Goal: Communication & Community: Answer question/provide support

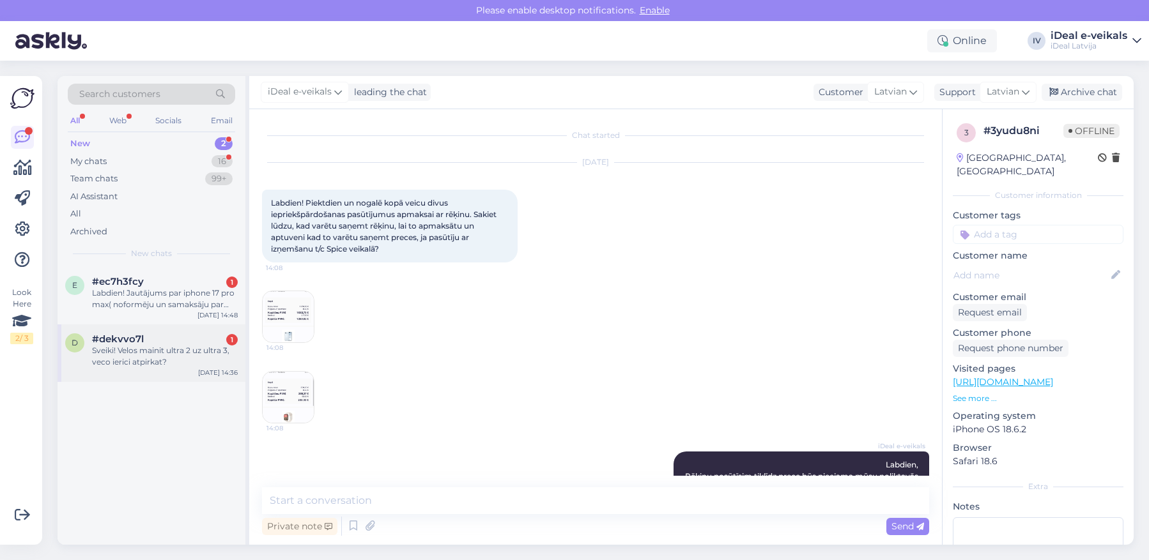
scroll to position [172, 0]
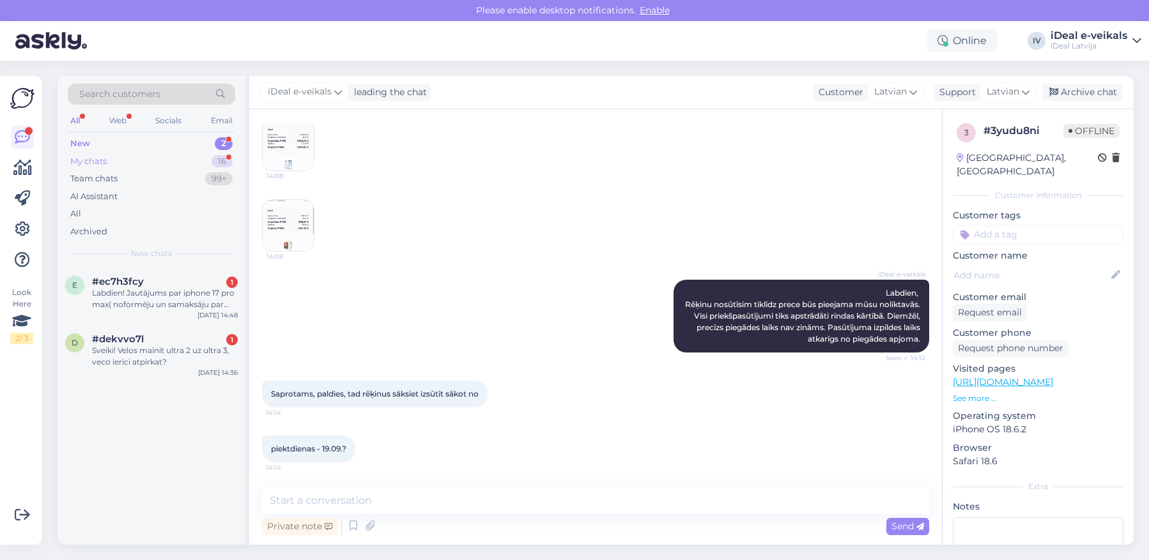
click at [167, 162] on div "My chats 16" at bounding box center [151, 162] width 167 height 18
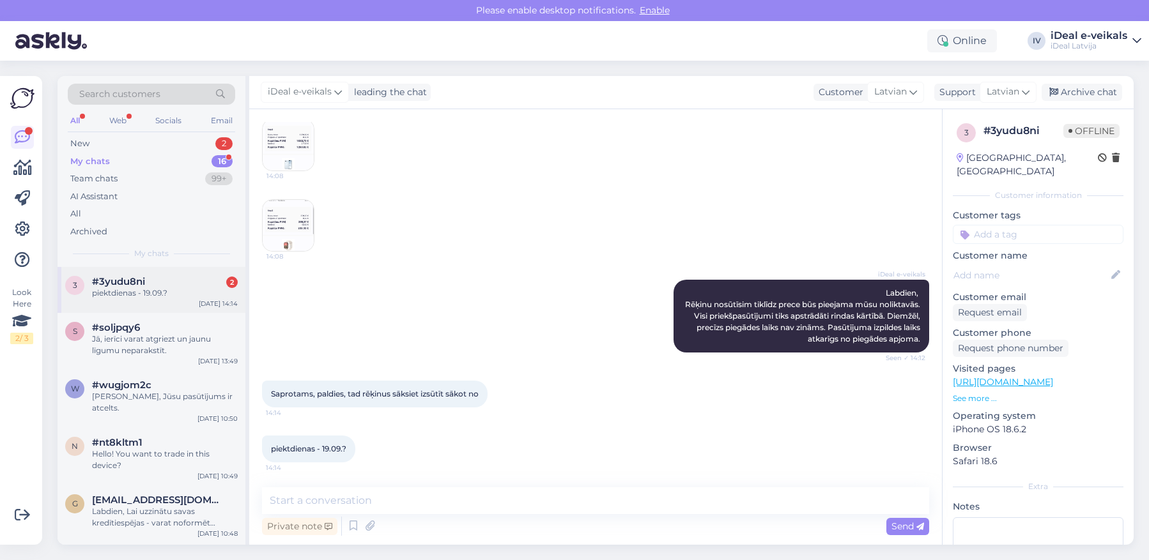
click at [160, 284] on div "#3yudu8ni 2" at bounding box center [165, 281] width 146 height 11
click at [364, 494] on textarea at bounding box center [595, 500] width 667 height 27
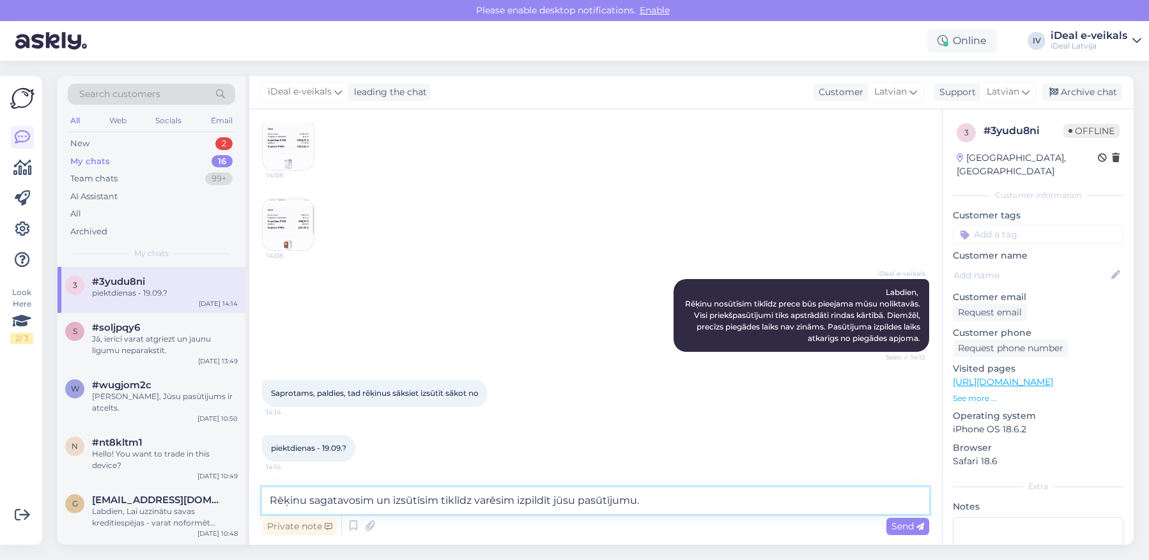
type textarea "Rēķinu sagatavosim un izsūtīsim tiklīdz varēsim izpildīt jūsu pasūtījumu."
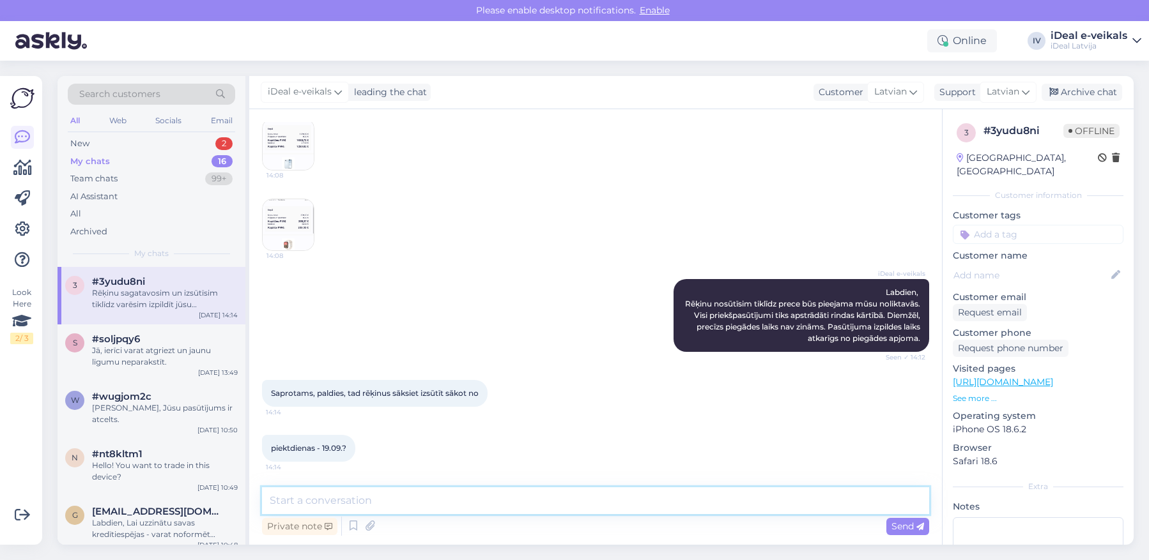
scroll to position [239, 0]
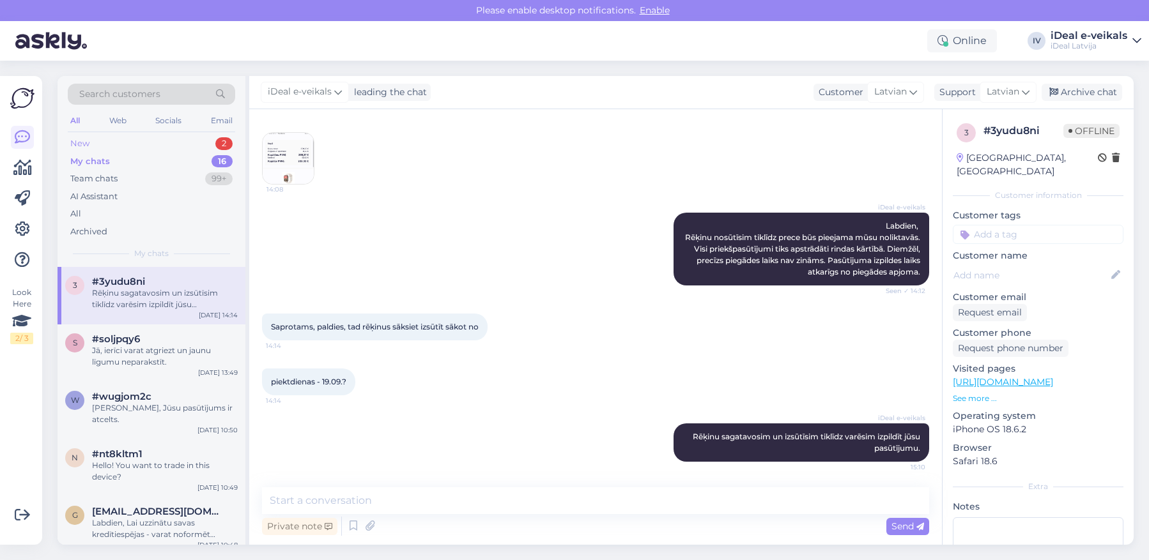
click at [102, 141] on div "New 2" at bounding box center [151, 144] width 167 height 18
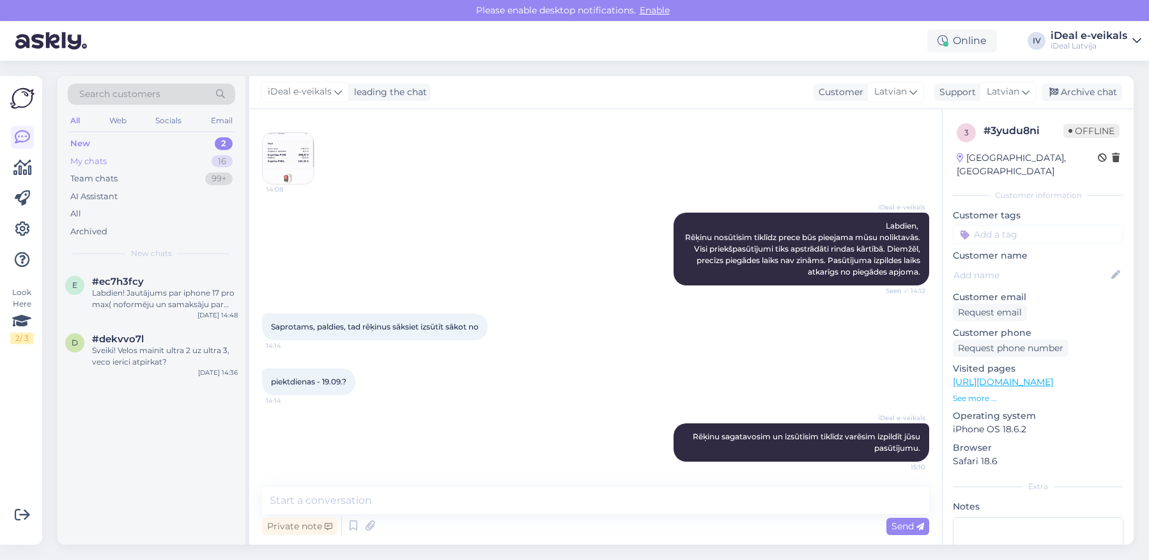
click at [160, 157] on div "My chats 16" at bounding box center [151, 162] width 167 height 18
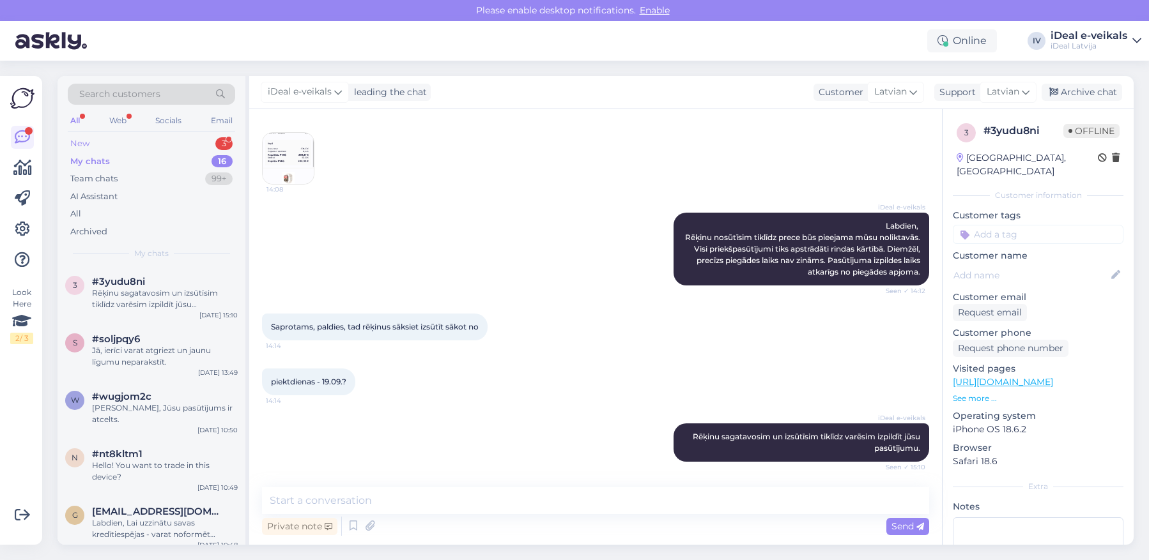
click at [118, 137] on div "New 3" at bounding box center [151, 144] width 167 height 18
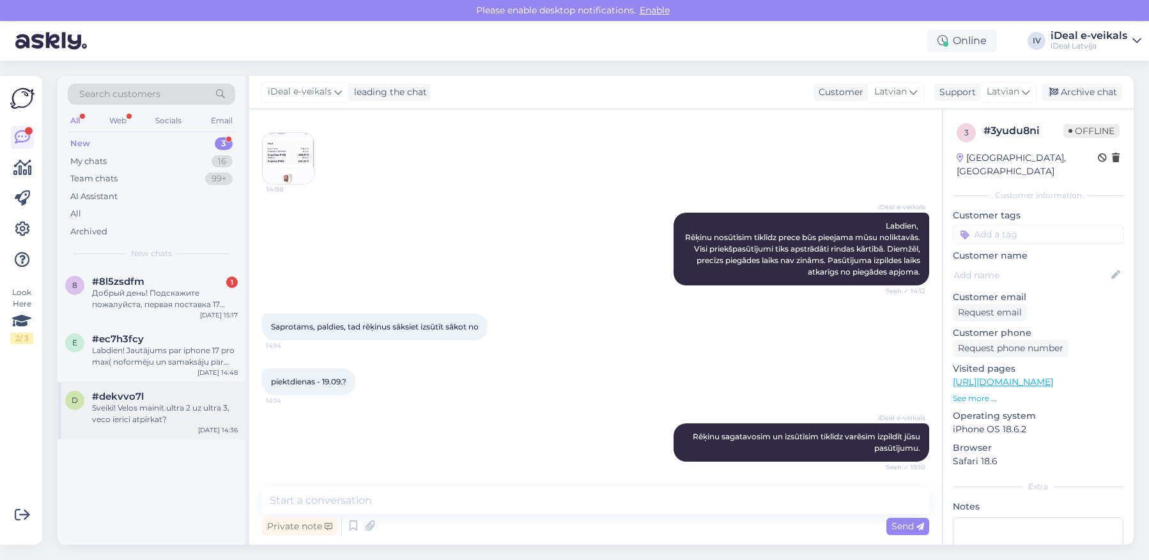
click at [160, 406] on div "Sveiki! Velos mainit ultra 2 uz ultra 3, veco ierici atpirkat?" at bounding box center [165, 413] width 146 height 23
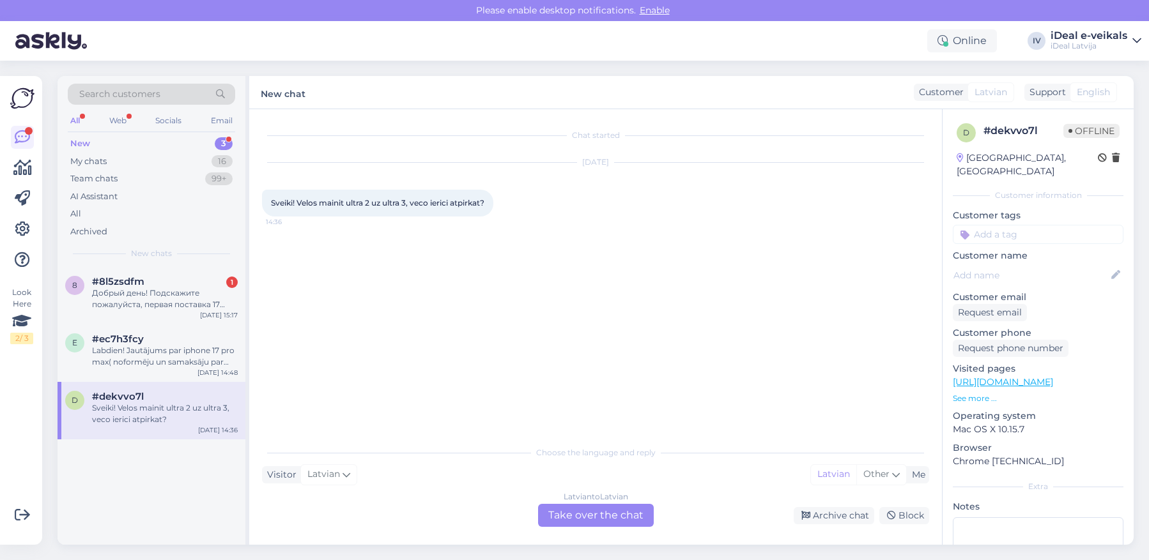
click at [584, 515] on div "Latvian to Latvian Take over the chat" at bounding box center [596, 515] width 116 height 23
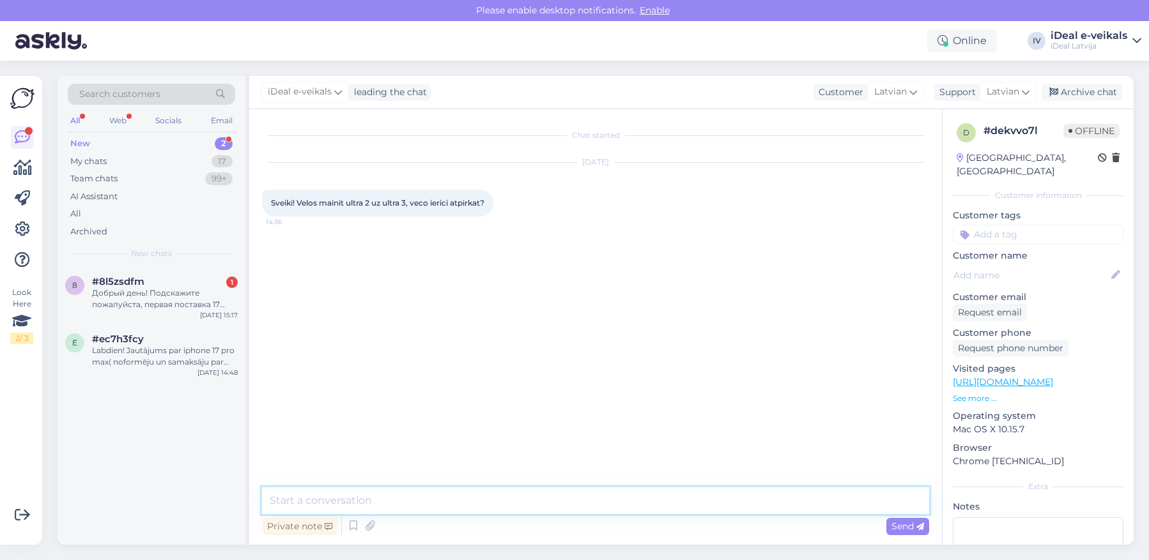
click at [524, 504] on textarea at bounding box center [595, 500] width 667 height 27
type textarea "Labdien, Jūsu vecā ierīce / ierīces var būt kā atlaide pirkumam mūsu veikalos."
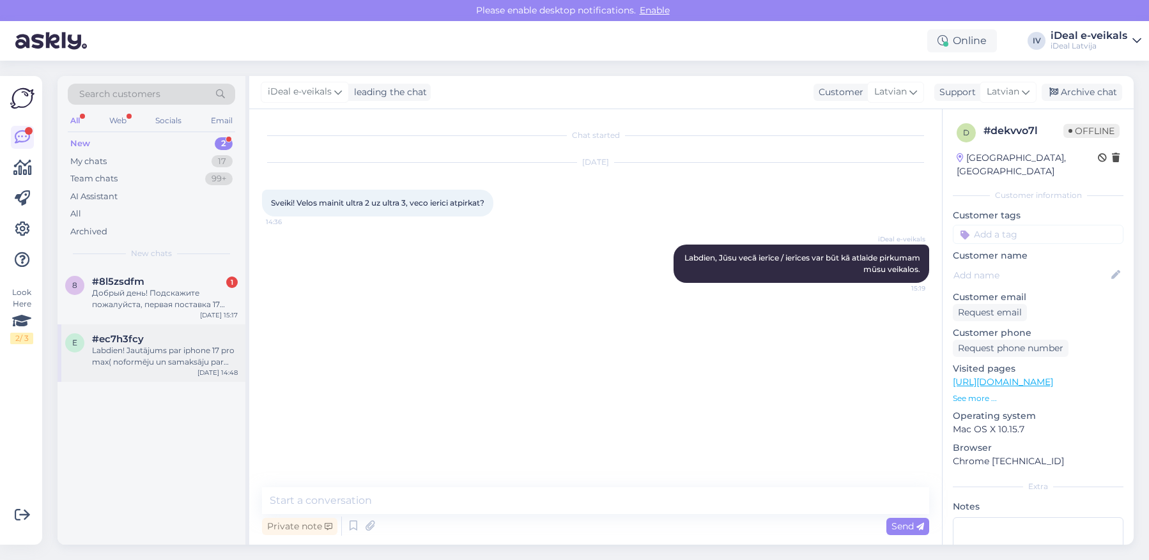
click at [200, 340] on div "#ec7h3fcy" at bounding box center [165, 338] width 146 height 11
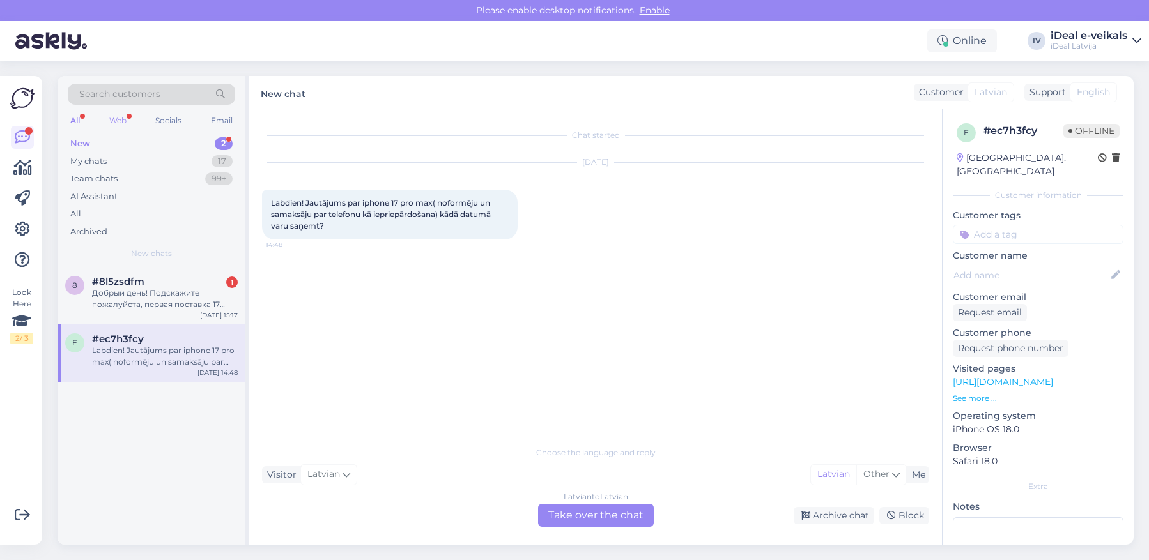
click at [119, 119] on div "Web" at bounding box center [118, 120] width 22 height 17
click at [125, 117] on div "Web" at bounding box center [117, 120] width 23 height 17
click at [134, 162] on div "My chats 17" at bounding box center [151, 162] width 167 height 18
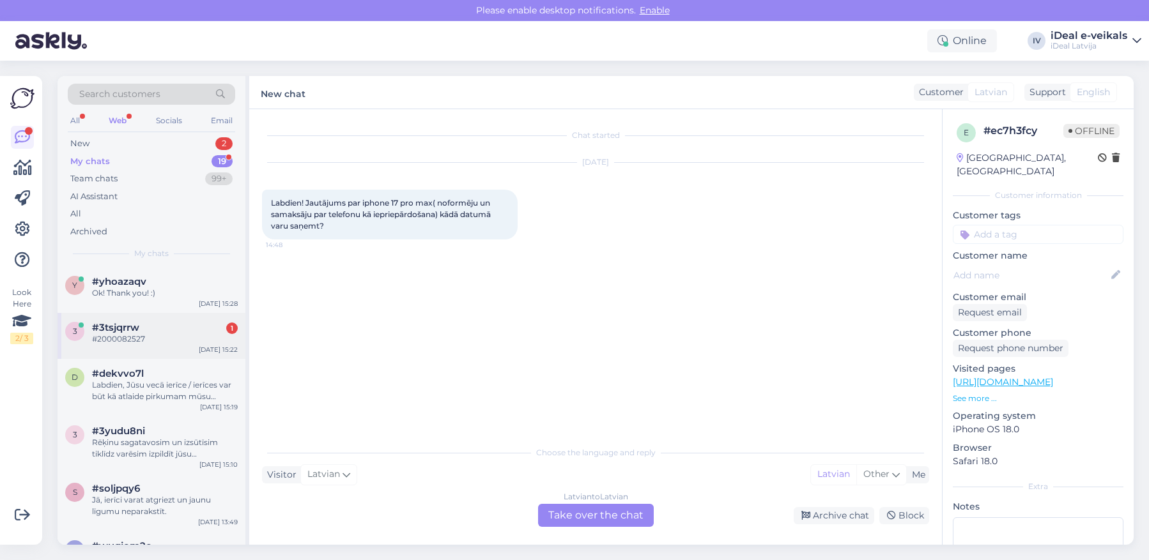
click at [155, 333] on div "#2000082527" at bounding box center [165, 338] width 146 height 11
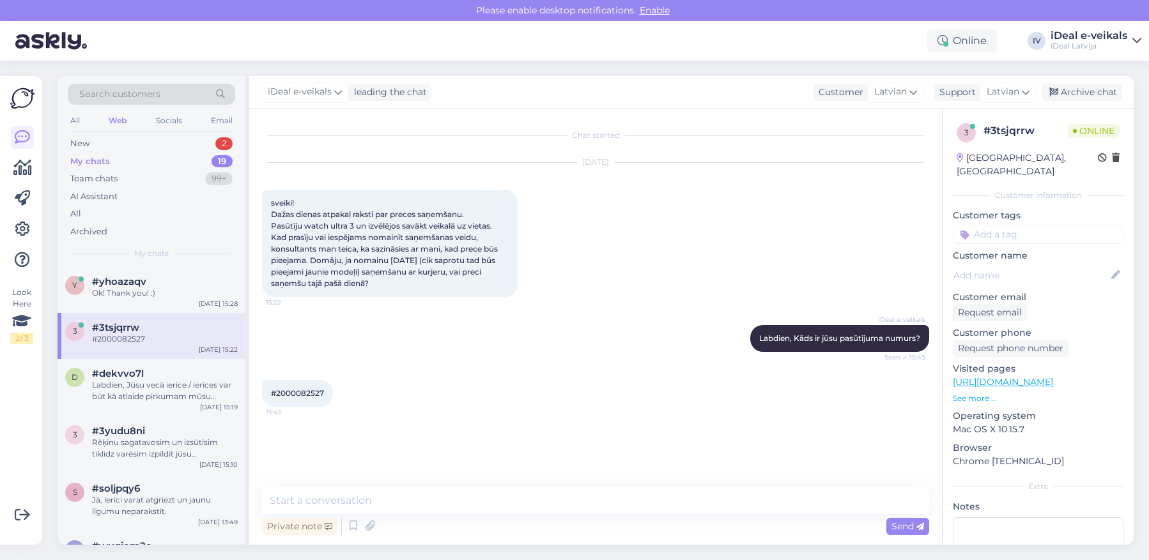
click at [307, 393] on span "#2000082527" at bounding box center [297, 393] width 53 height 10
copy div "2000082527 15:45"
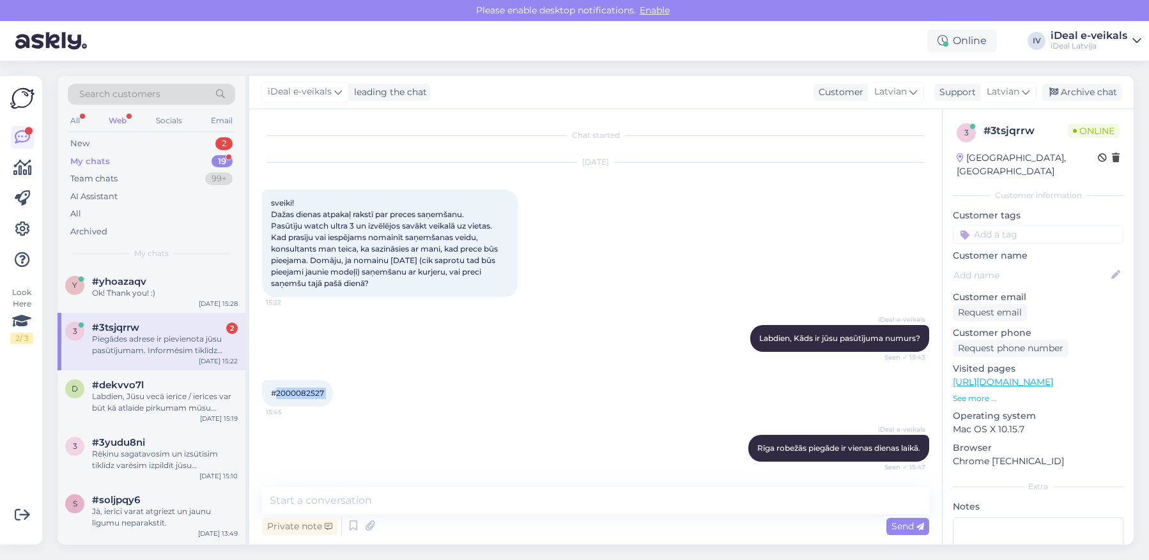
scroll to position [344, 0]
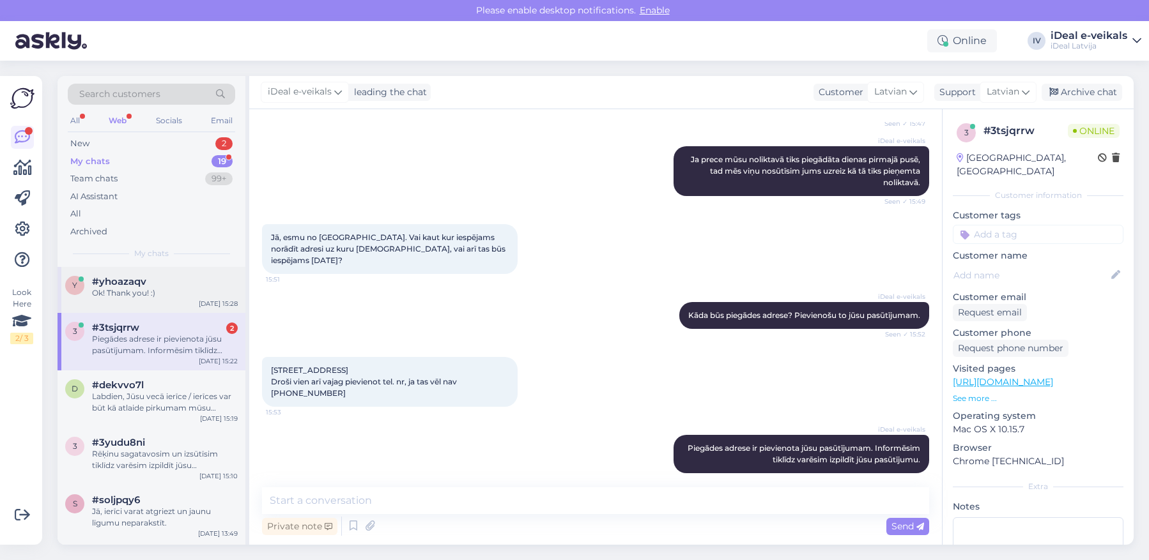
click at [121, 296] on div "Ok! Thank you! :)" at bounding box center [165, 292] width 146 height 11
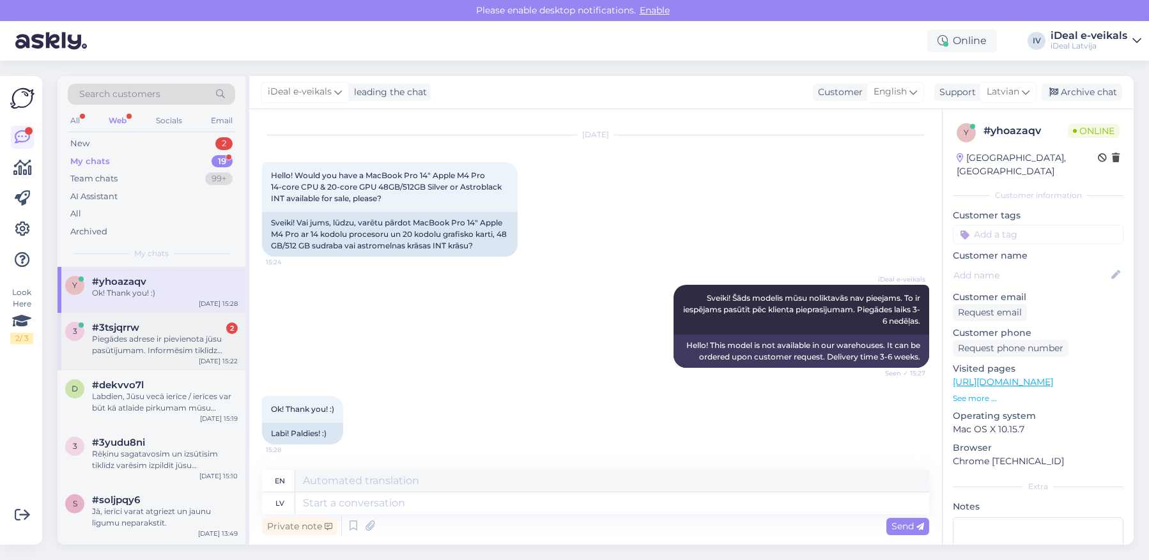
click at [135, 340] on div "Piegādes adrese ir pievienota jūsu pasūtījumam. Informēsim tiklīdz varēsim izpi…" at bounding box center [165, 344] width 146 height 23
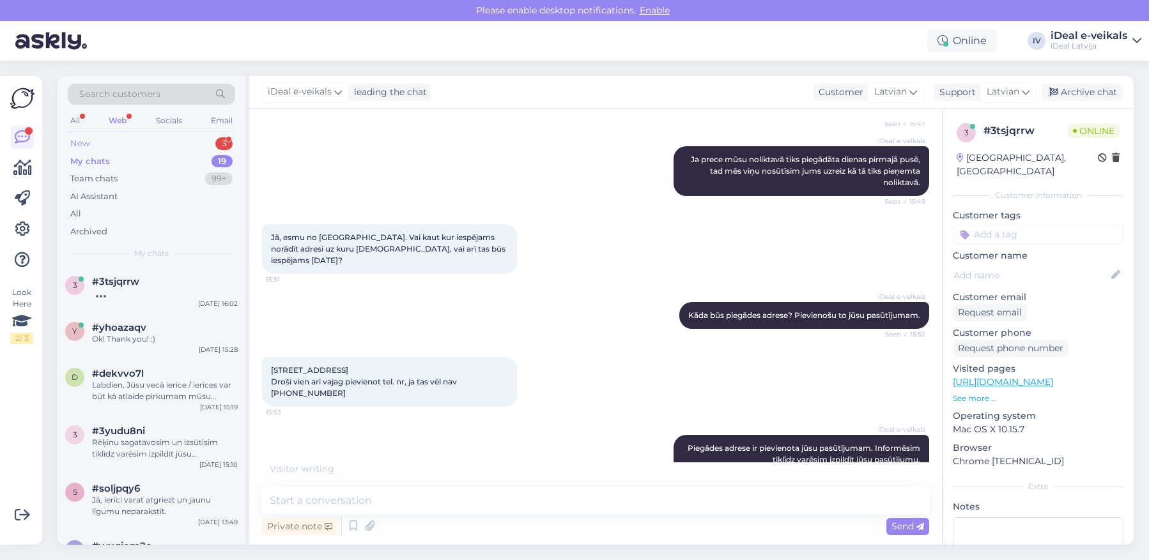
click at [131, 144] on div "New 3" at bounding box center [151, 144] width 167 height 18
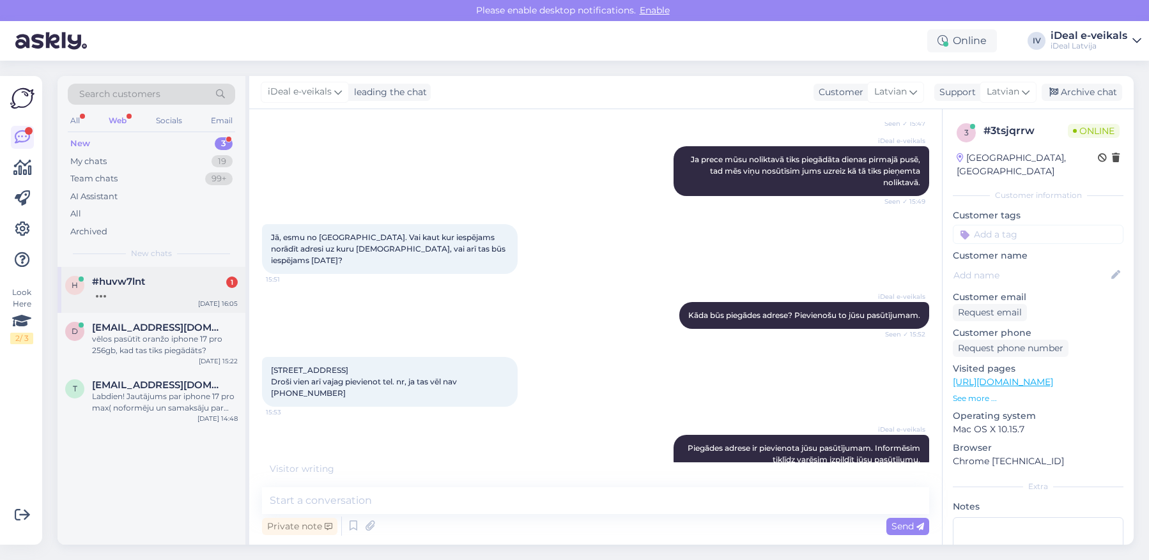
click at [172, 287] on div at bounding box center [165, 292] width 146 height 11
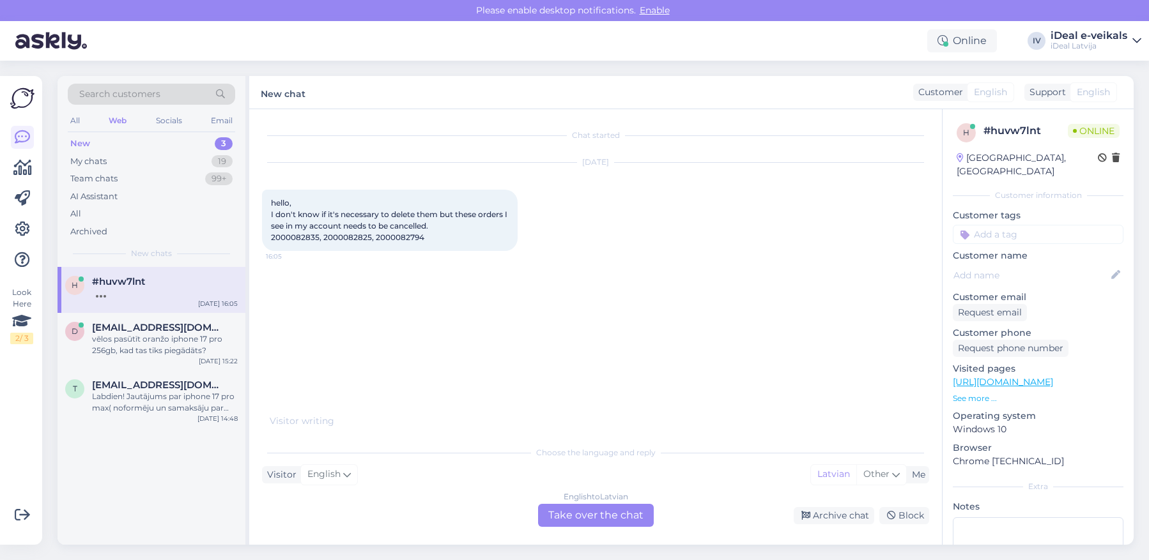
scroll to position [0, 0]
click at [294, 238] on span "hello, I don't know if it's necessary to delete them but these orders I see in …" at bounding box center [390, 220] width 238 height 44
copy span "2000082835"
click at [342, 234] on span "hello, I don't know if it's necessary to delete them but these orders I see in …" at bounding box center [390, 220] width 238 height 44
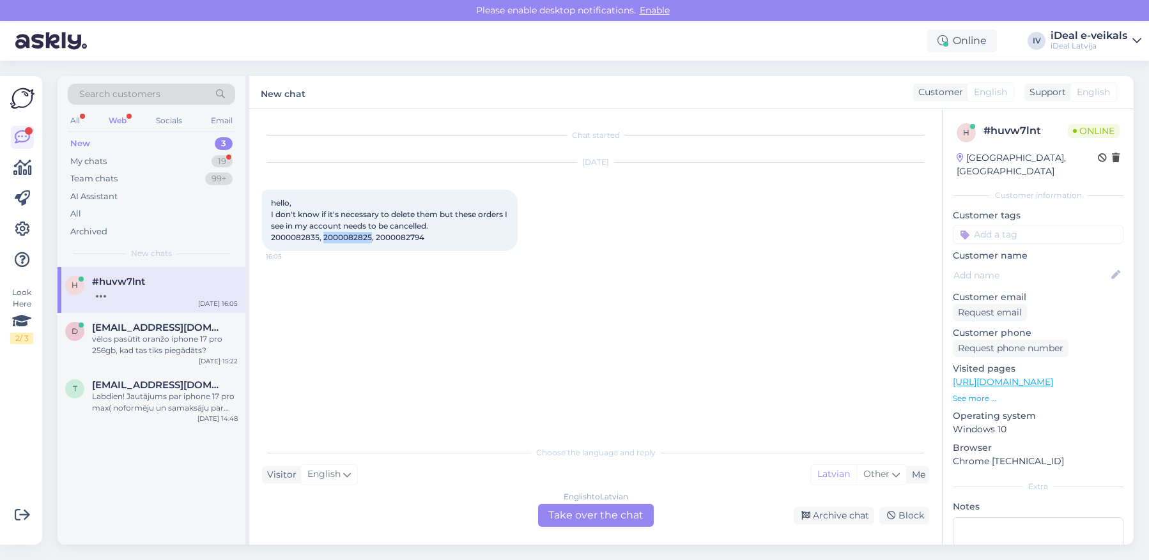
click at [342, 234] on span "hello, I don't know if it's necessary to delete them but these orders I see in …" at bounding box center [390, 220] width 238 height 44
copy span "2000082825"
click at [385, 235] on span "hello, I don't know if it's necessary to delete them but these orders I see in …" at bounding box center [390, 220] width 238 height 44
copy span "2000082794"
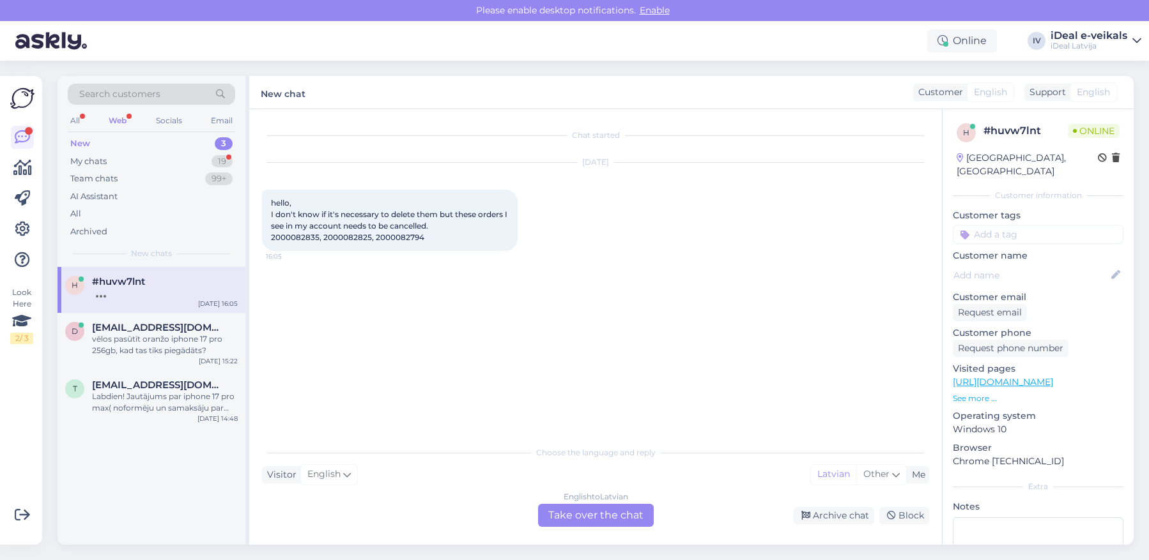
click at [553, 514] on div "English to Latvian Take over the chat" at bounding box center [596, 515] width 116 height 23
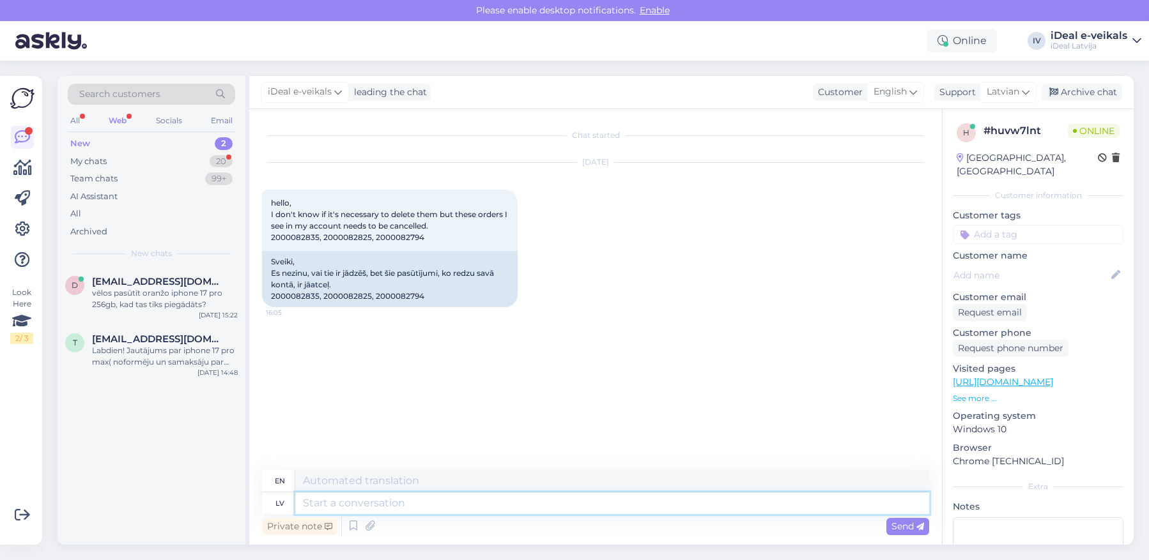
click at [323, 505] on textarea at bounding box center [612, 503] width 634 height 22
type textarea "Sveiki,"
type textarea "Hello,"
type textarea "[PERSON_NAME]"
type textarea "Hello, of you"
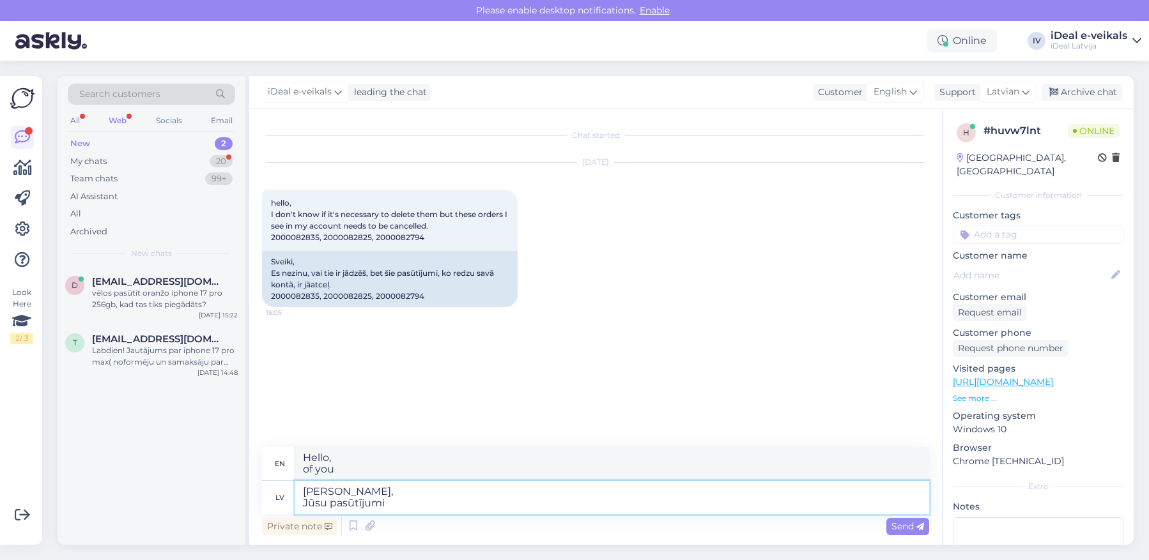
type textarea "[PERSON_NAME], Jūsu pasūtījumi"
type textarea "Hello, Your orders"
type textarea "[PERSON_NAME], Jūsu pasūtījumi :"
type textarea "Hello, Your orders:"
drag, startPoint x: 268, startPoint y: 298, endPoint x: 431, endPoint y: 301, distance: 162.3
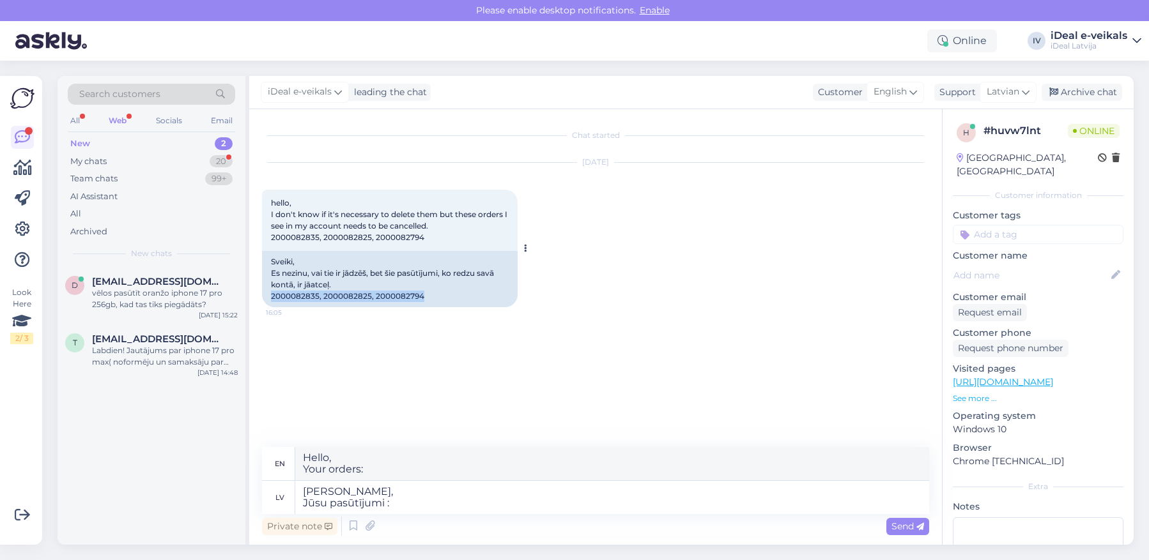
click at [431, 301] on div "Sveiki, Es nezinu, vai tie ir jādzēš, bet šie pasūtījumi, ko redzu savā kontā, …" at bounding box center [390, 279] width 256 height 56
copy div "2000082835, 2000082825, 2000082794"
click at [410, 513] on textarea "[PERSON_NAME], Jūsu pasūtījumi :" at bounding box center [612, 497] width 634 height 33
paste textarea "2000082835, 2000082825, 2000082794"
type textarea "[PERSON_NAME], Jūsu pasūtījumi : 2000082835, 2000082825, 2000082794 ir"
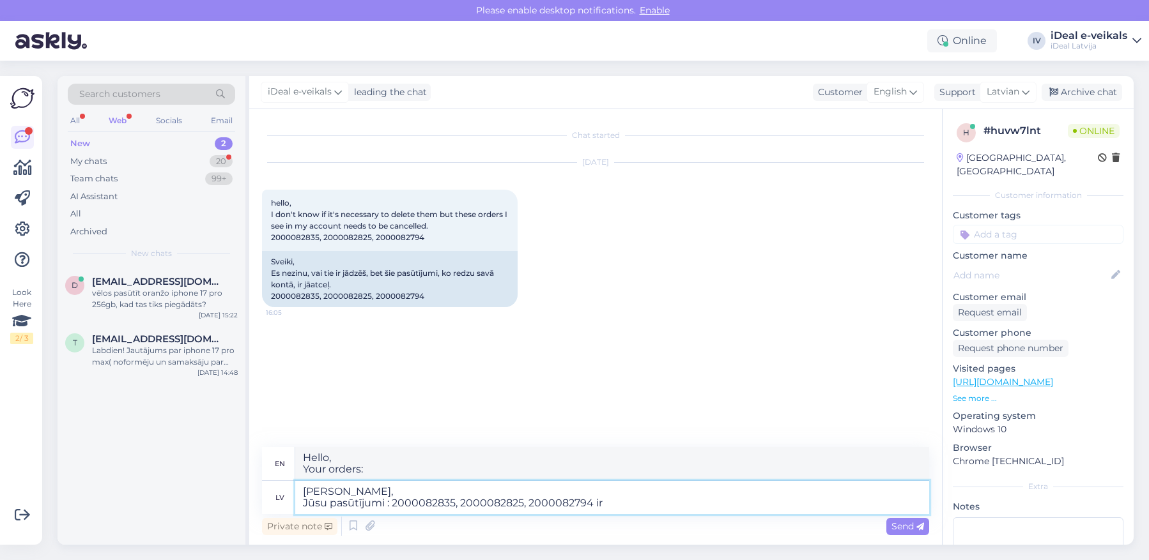
type textarea "Hello, Your orders: 2000082835, 2000082825, 2000082794"
type textarea "[PERSON_NAME], Jūsu pasūtījumi : 2000082835, 2000082825, 2000082794 ir a"
type textarea "Hello, Your orders: 2000082835, 2000082825, 2000082794 are"
type textarea "[PERSON_NAME], Jūsu pasūtījumi : 2000082835, 2000082825, 2000082794 ir atcelti"
type textarea "Hello, Your orders: 2000082835, 2000082825, 2000082794 have been canceled."
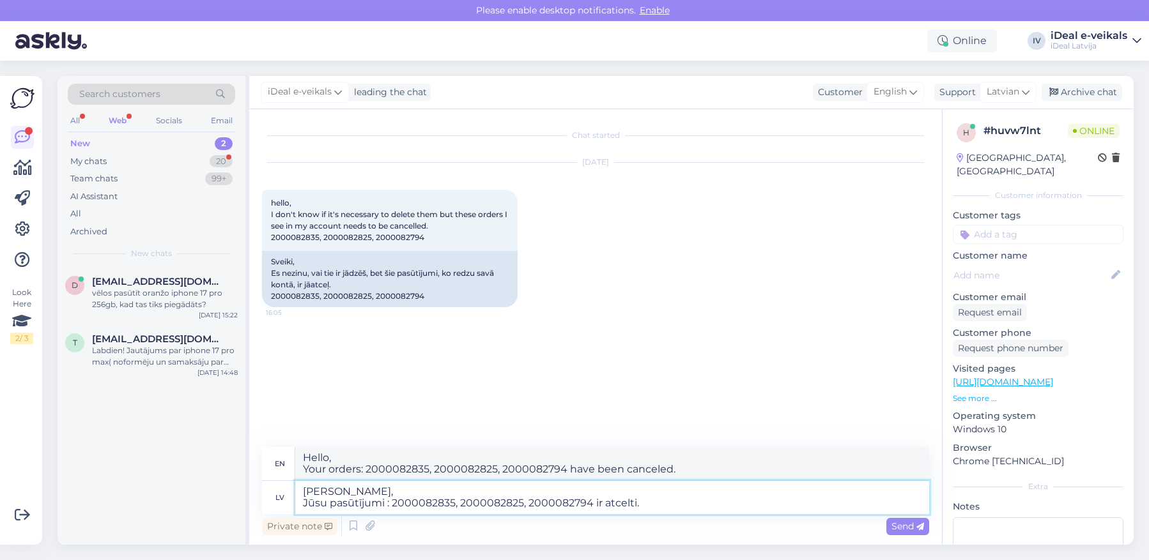
type textarea "[PERSON_NAME], Jūsu pasūtījumi : 2000082835, 2000082825, 2000082794 ir atcelti."
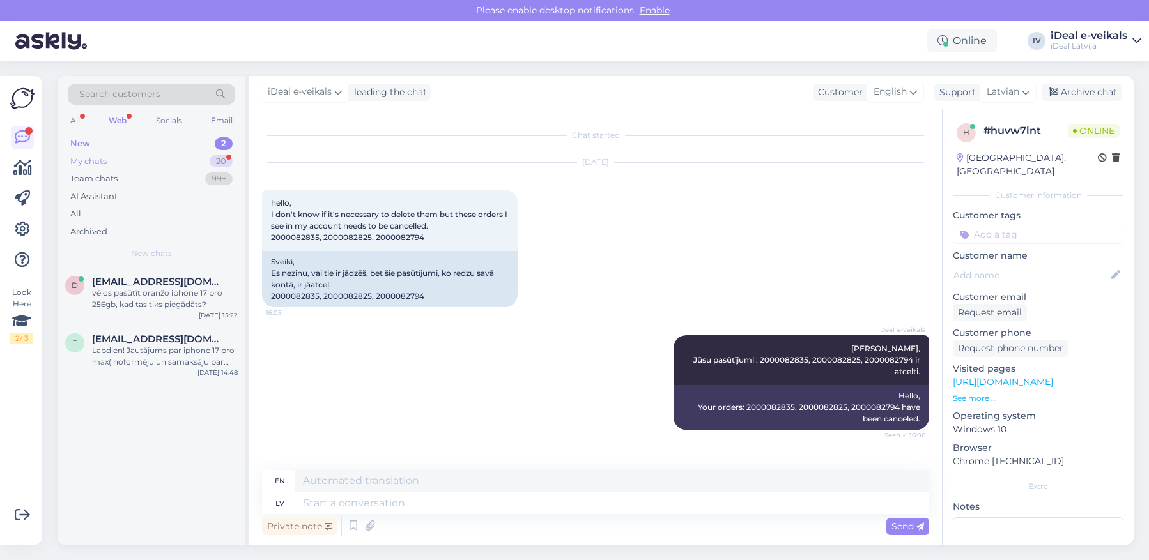
click at [142, 162] on div "My chats 20" at bounding box center [151, 162] width 167 height 18
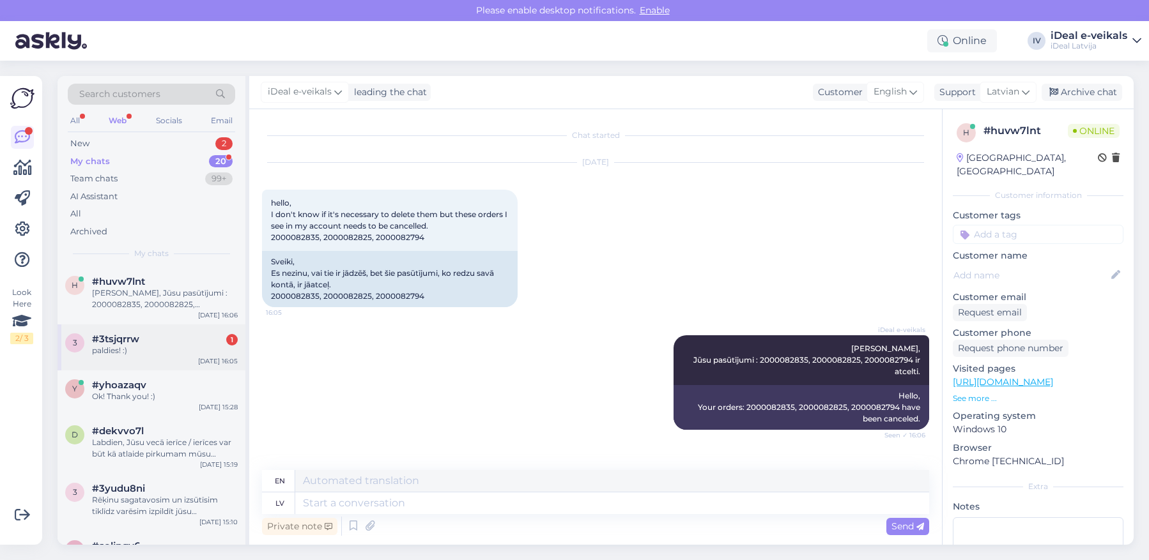
click at [172, 337] on div "#3tsjqrrw 1" at bounding box center [165, 338] width 146 height 11
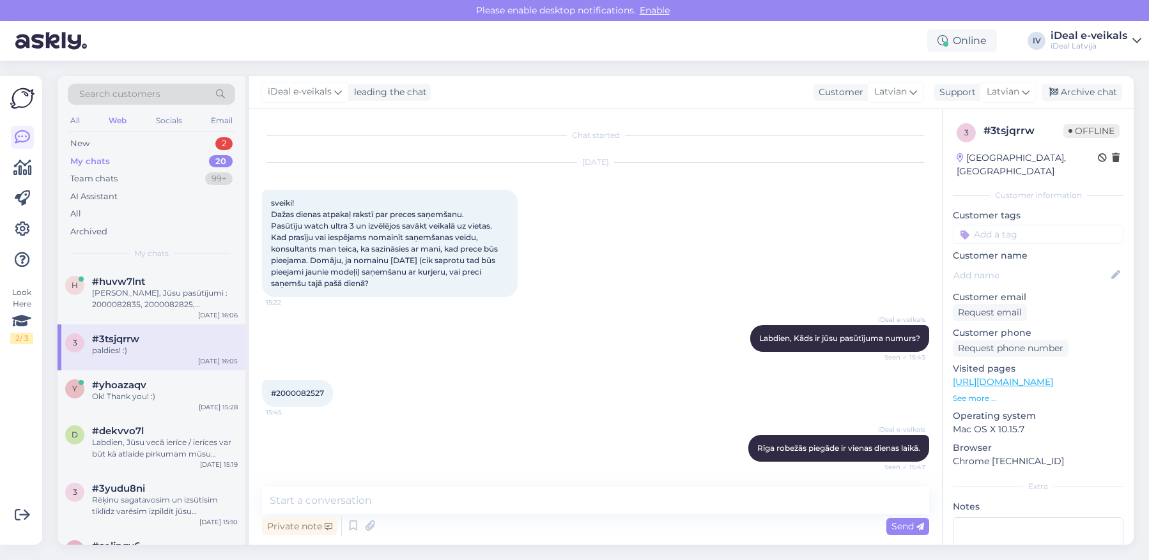
scroll to position [399, 0]
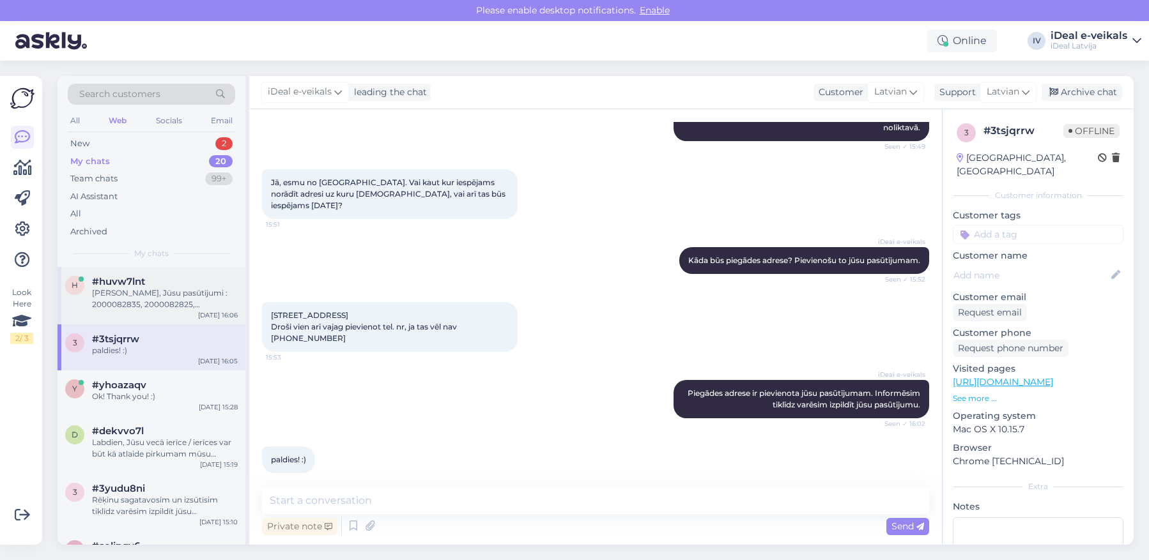
click at [182, 310] on div "h #huvw7lnt Sveiki, Jūsu pasūtījumi : 2000082835, 2000082825, 2000082794 ir atc…" at bounding box center [151, 295] width 188 height 57
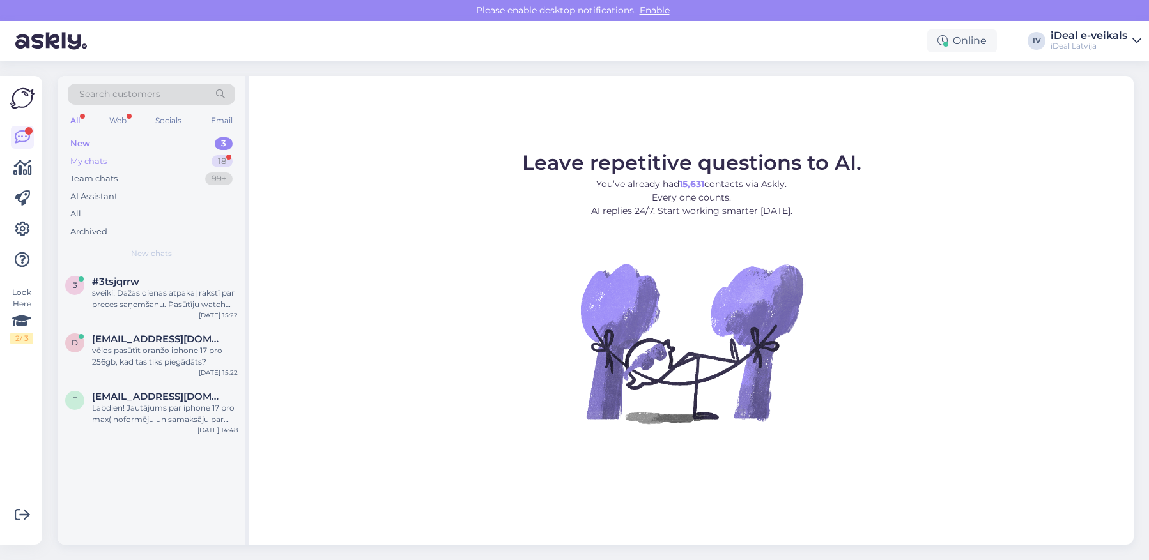
click at [154, 156] on div "My chats 18" at bounding box center [151, 162] width 167 height 18
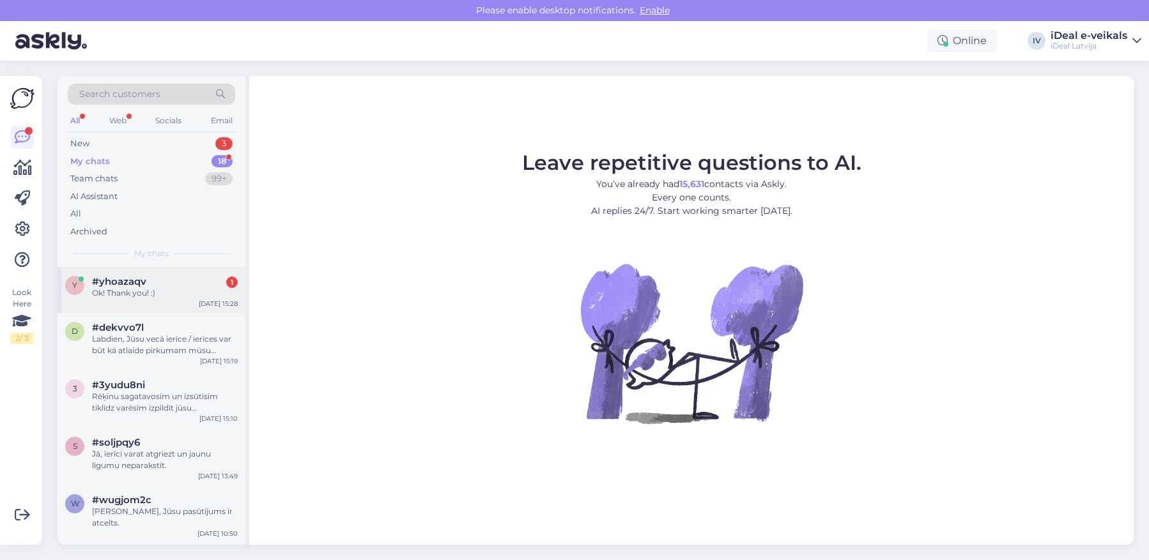
click at [134, 277] on span "#yhoazaqv" at bounding box center [119, 281] width 54 height 11
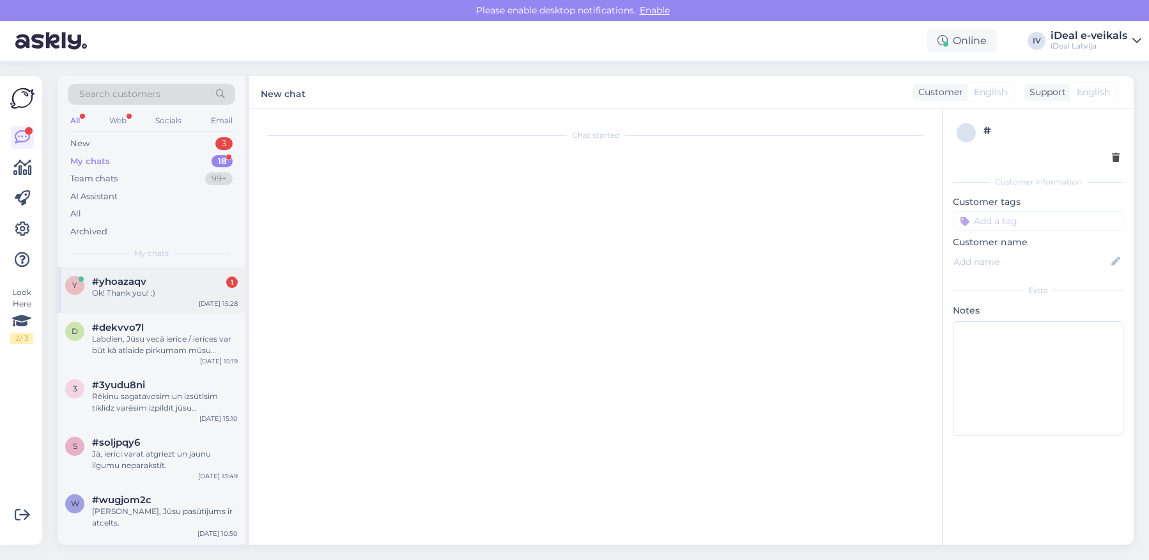
scroll to position [27, 0]
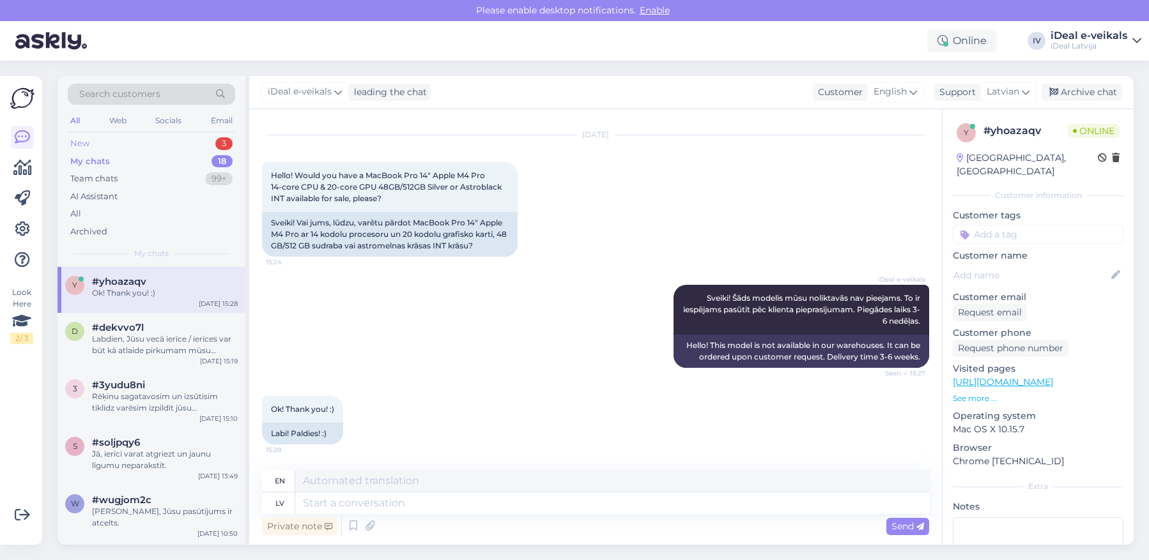
click at [123, 141] on div "New 3" at bounding box center [151, 144] width 167 height 18
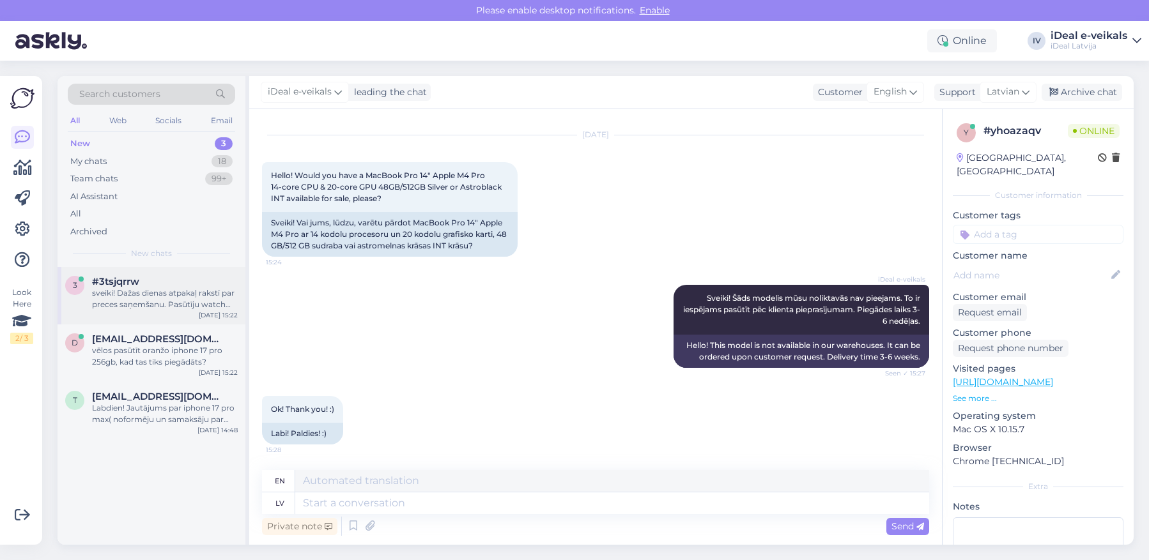
click at [162, 296] on div "sveiki! Dažas dienas atpakaļ rakstī par preces saņemšanu. Pasūtīju watch ultra …" at bounding box center [165, 298] width 146 height 23
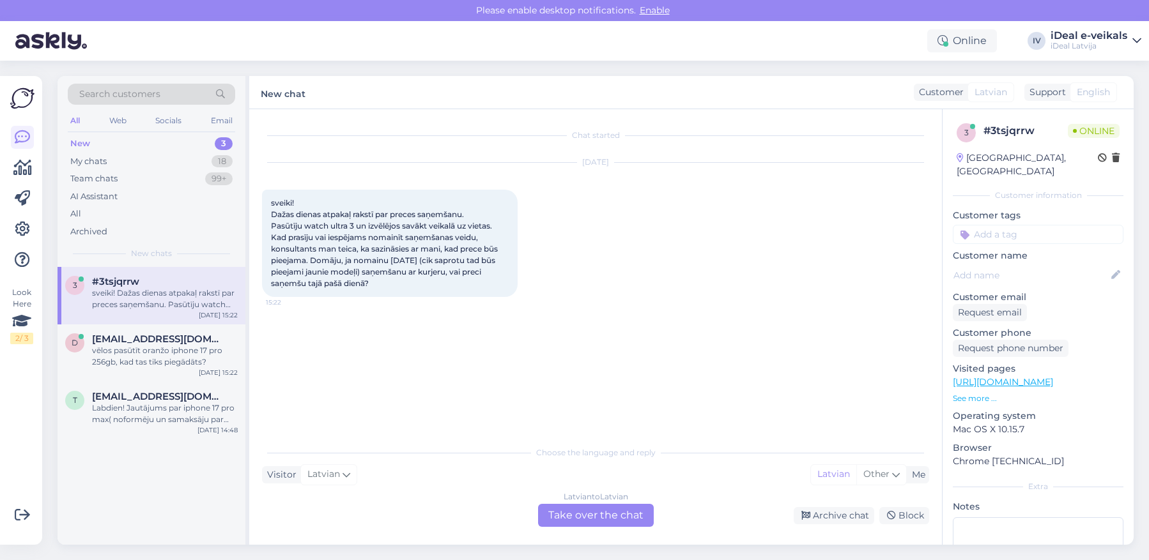
scroll to position [0, 0]
click at [595, 521] on div "Latvian to Latvian Take over the chat" at bounding box center [596, 515] width 116 height 23
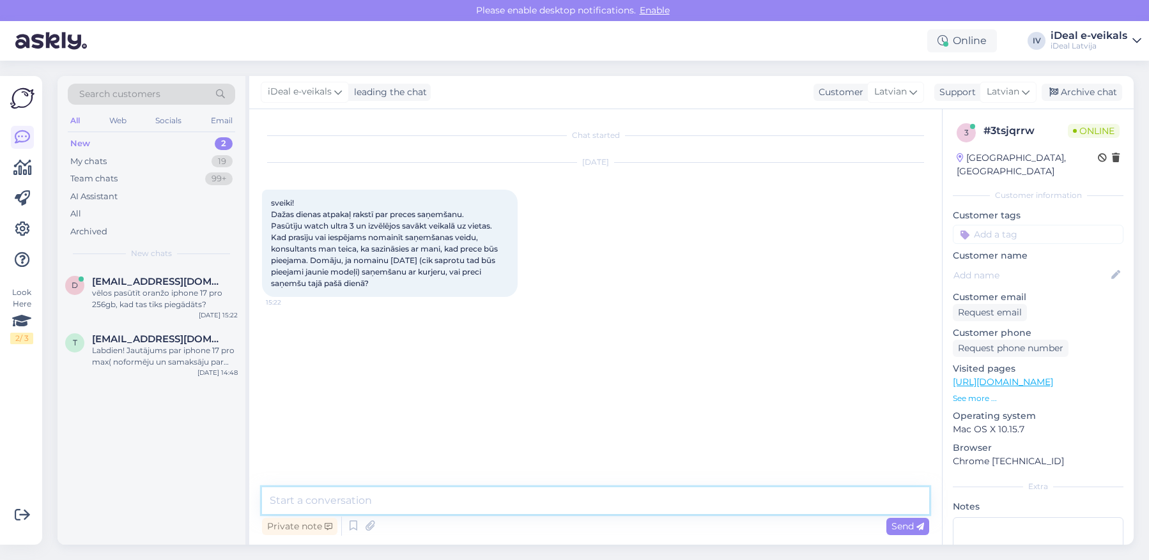
click at [632, 507] on textarea at bounding box center [595, 500] width 667 height 27
type textarea "Labdien, Kāds ir jūsu pasūtījuma numurs?"
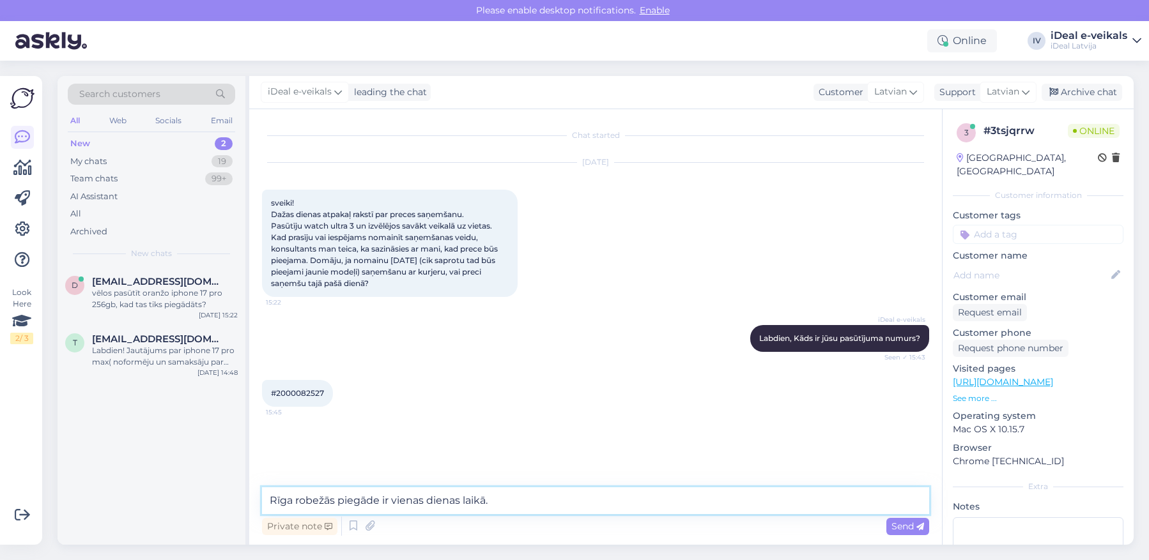
type textarea "Rīga robežās piegāde ir vienas dienas laikā."
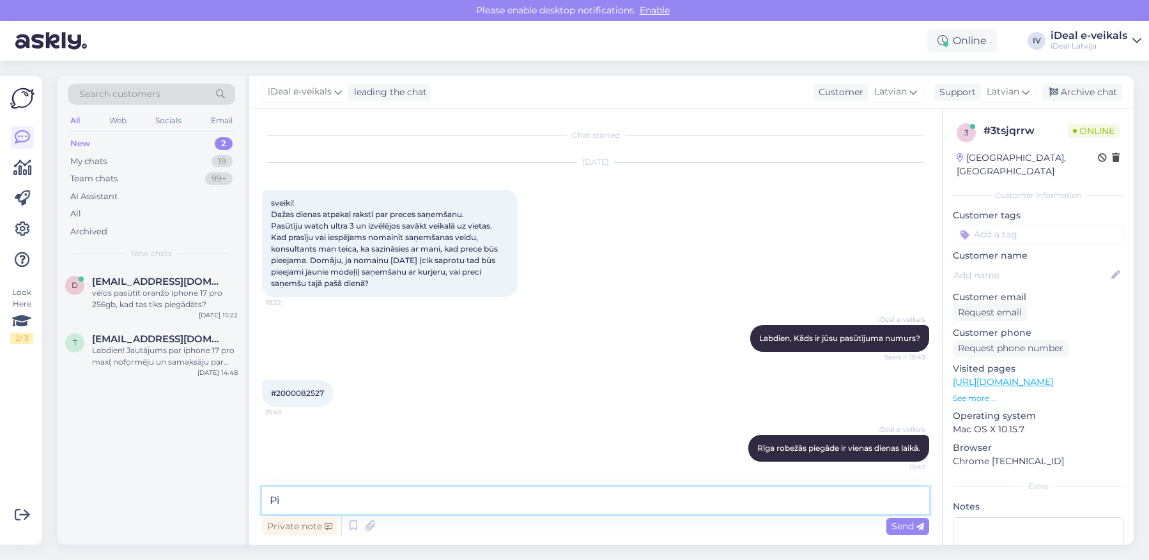
type textarea "P"
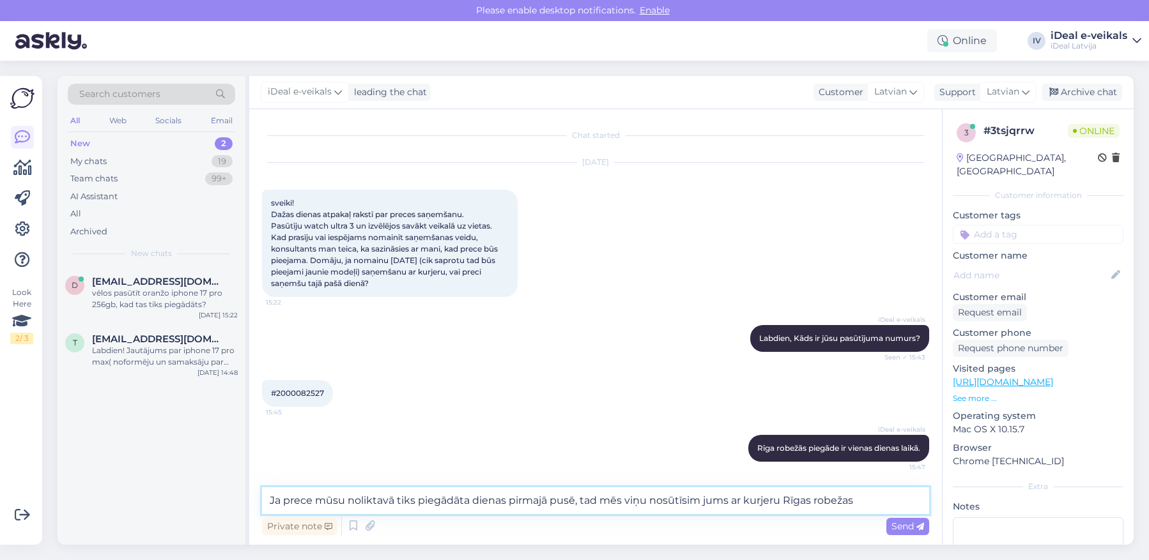
drag, startPoint x: 782, startPoint y: 500, endPoint x: 903, endPoint y: 508, distance: 120.3
click at [903, 508] on textarea "Ja prece mūsu noliktavā tiks piegādāta dienas pirmajā pusē, tad mēs viņu nosūtī…" at bounding box center [595, 500] width 667 height 27
drag, startPoint x: 733, startPoint y: 498, endPoint x: 883, endPoint y: 503, distance: 150.2
click at [883, 503] on textarea "Ja prece mūsu noliktavā tiks piegādāta dienas pirmajā pusē, tad mēs viņu nosūtī…" at bounding box center [595, 500] width 667 height 27
type textarea "Ja prece mūsu noliktavā tiks piegādāta dienas pirmajā pusē, tad mēs viņu nosūtī…"
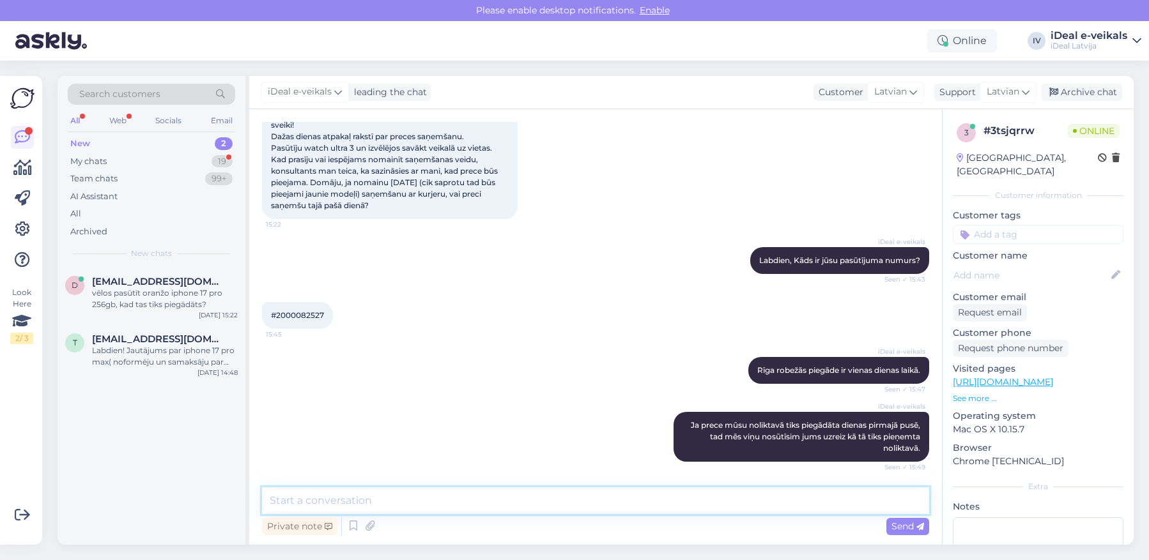
scroll to position [144, 0]
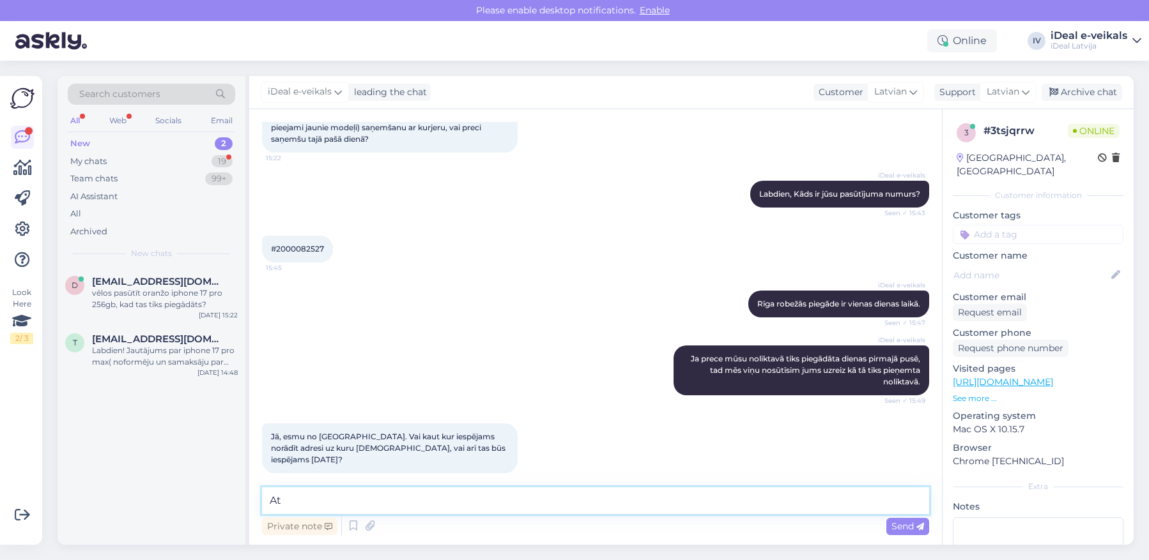
type textarea "A"
type textarea "J"
type textarea "Kāda būs piegādes adrese? Pievienošu to jūsu pasūtījumam."
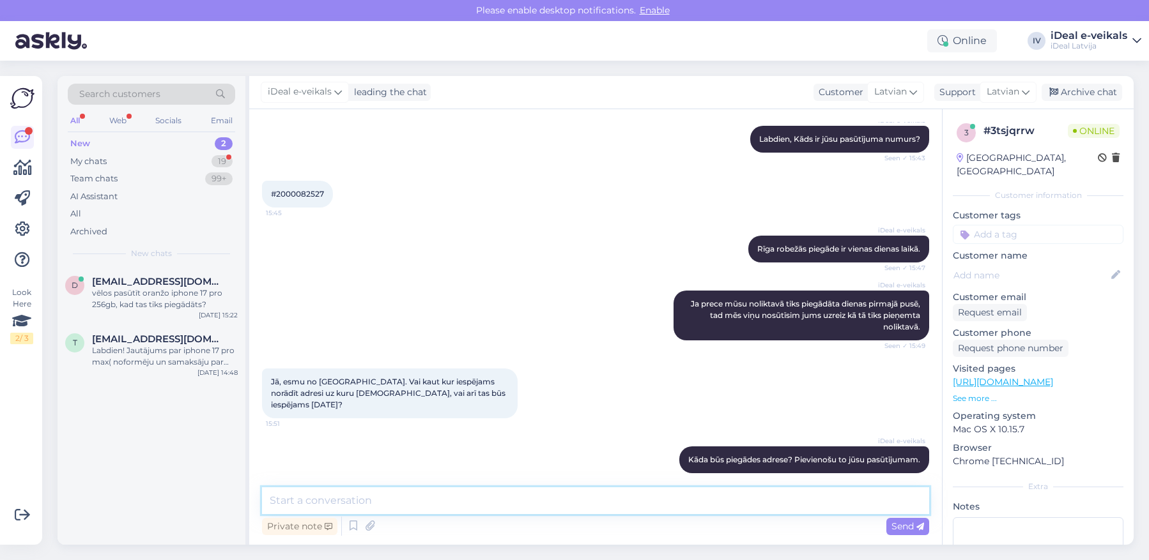
scroll to position [277, 0]
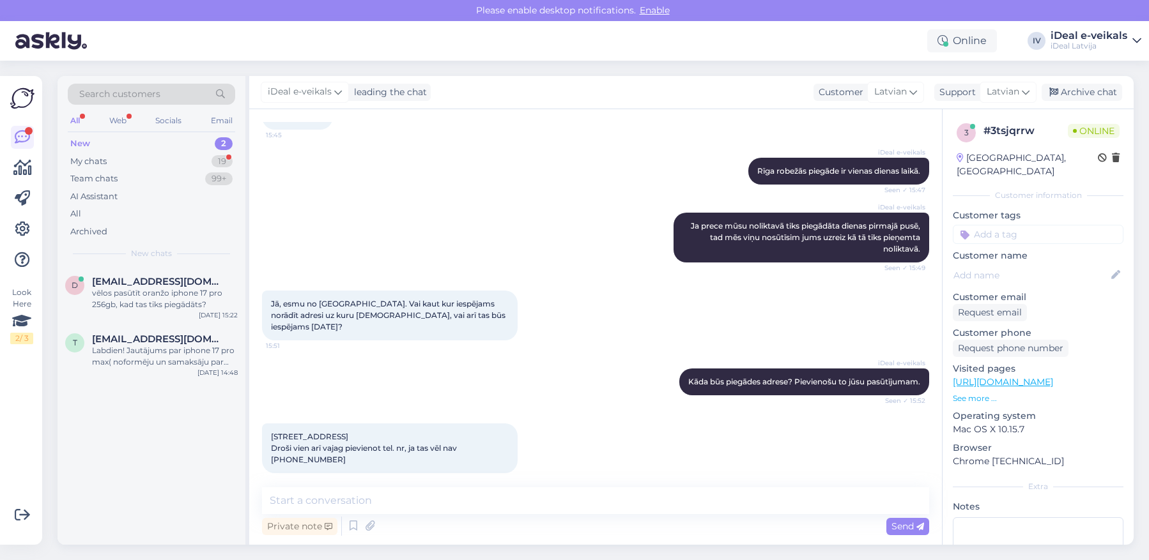
drag, startPoint x: 268, startPoint y: 425, endPoint x: 382, endPoint y: 451, distance: 116.7
click at [382, 451] on div "Bruņinieku iela 72, Rīga - LV-1009 Droši vien arī vajag pievienot tel. nr, ja t…" at bounding box center [390, 449] width 256 height 50
copy span "[STREET_ADDRESS] Droši vien arī vajag pievienot tel. nr, ja tas vēl nav [PHONE_…"
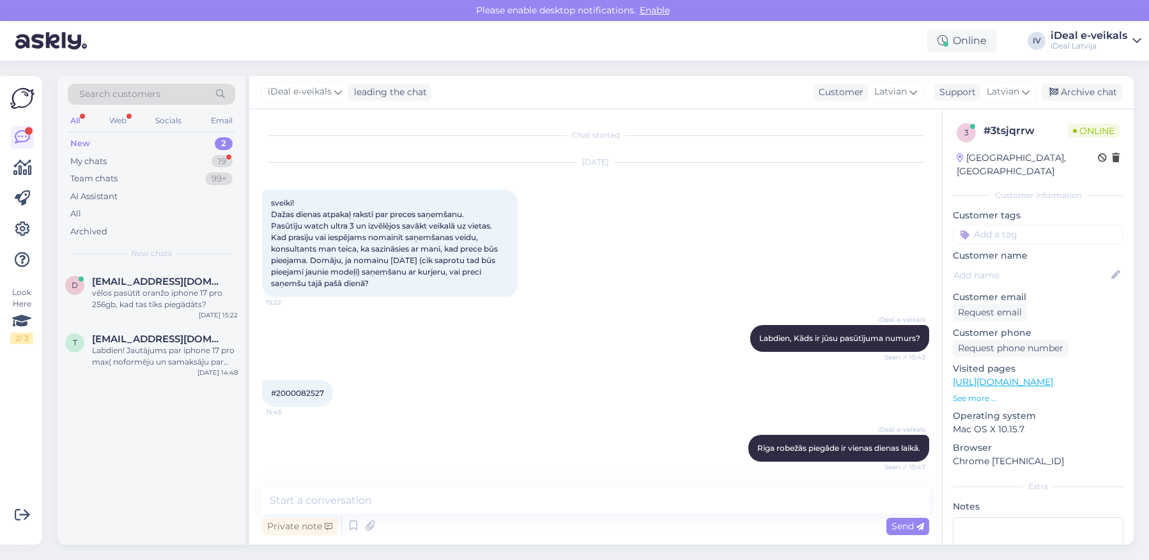
scroll to position [0, 0]
click at [296, 386] on div "#2000082527 15:45" at bounding box center [297, 393] width 71 height 27
click at [300, 391] on span "#2000082527" at bounding box center [297, 393] width 53 height 10
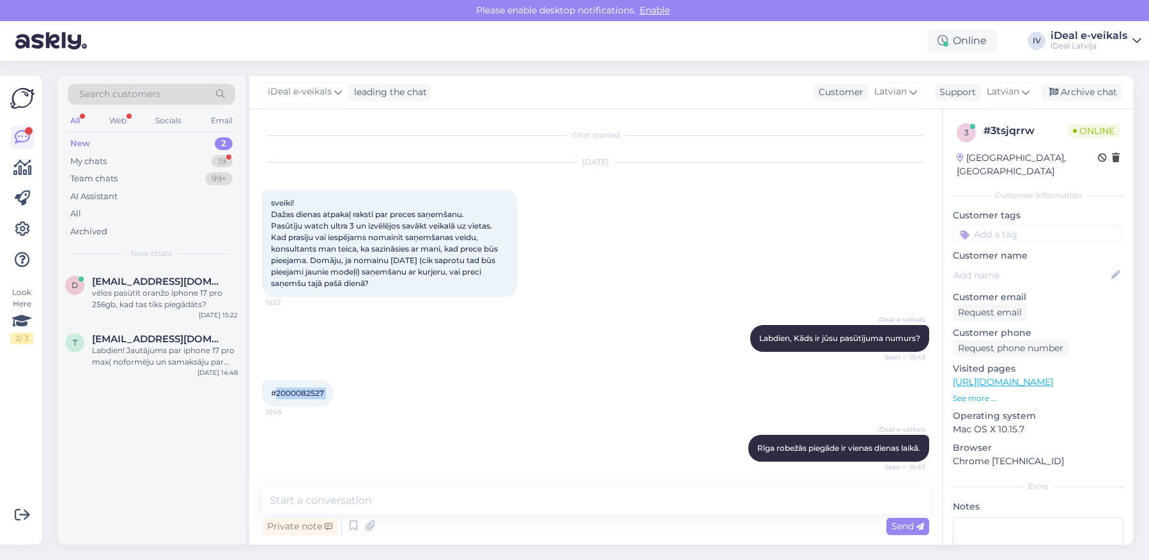
copy div "2000082527 15:45"
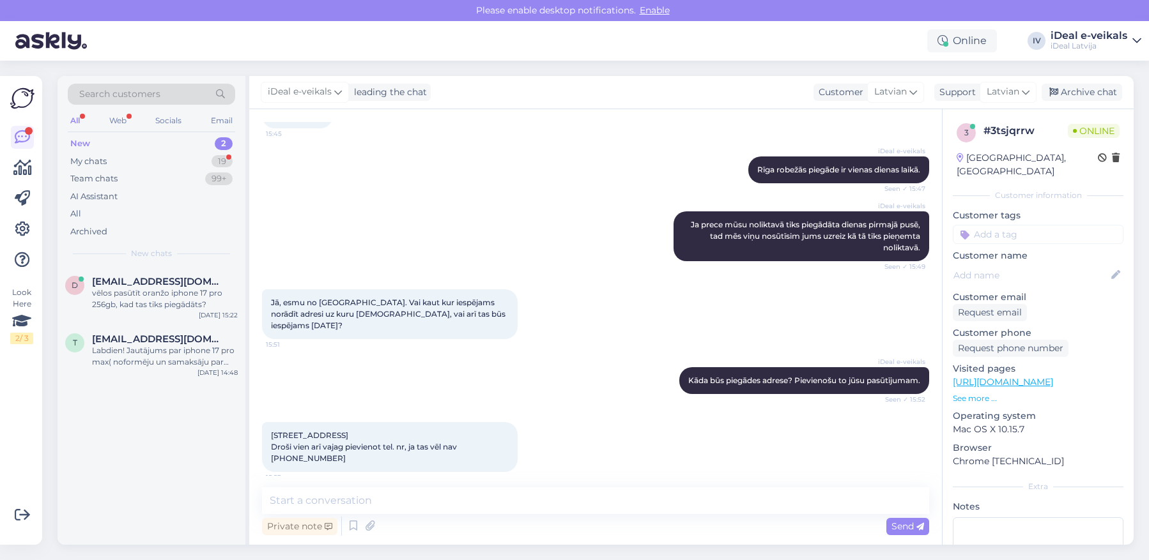
scroll to position [277, 0]
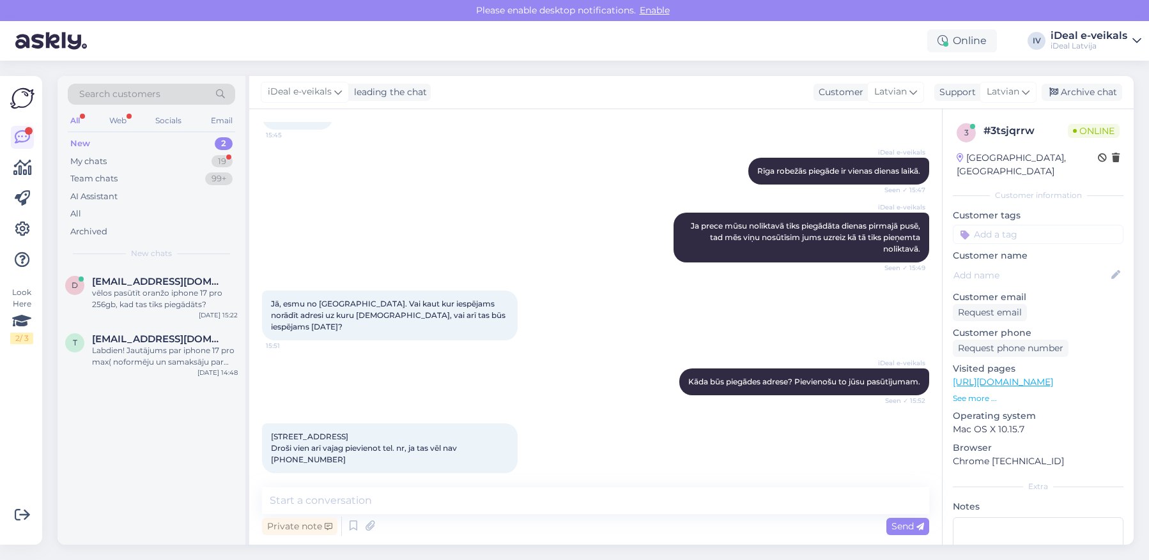
drag, startPoint x: 361, startPoint y: 444, endPoint x: 267, endPoint y: 417, distance: 97.7
click at [267, 424] on div "Bruņinieku iela 72, Rīga - LV-1009 Droši vien arī vajag pievienot tel. nr, ja t…" at bounding box center [390, 449] width 256 height 50
copy span "[STREET_ADDRESS] Droši vien arī vajag pievienot tel. nr, ja tas vēl nav [PHONE_…"
click at [162, 58] on div "Online IV iDeal e-veikals iDeal Latvija" at bounding box center [574, 41] width 1149 height 40
click at [449, 494] on textarea at bounding box center [595, 500] width 667 height 27
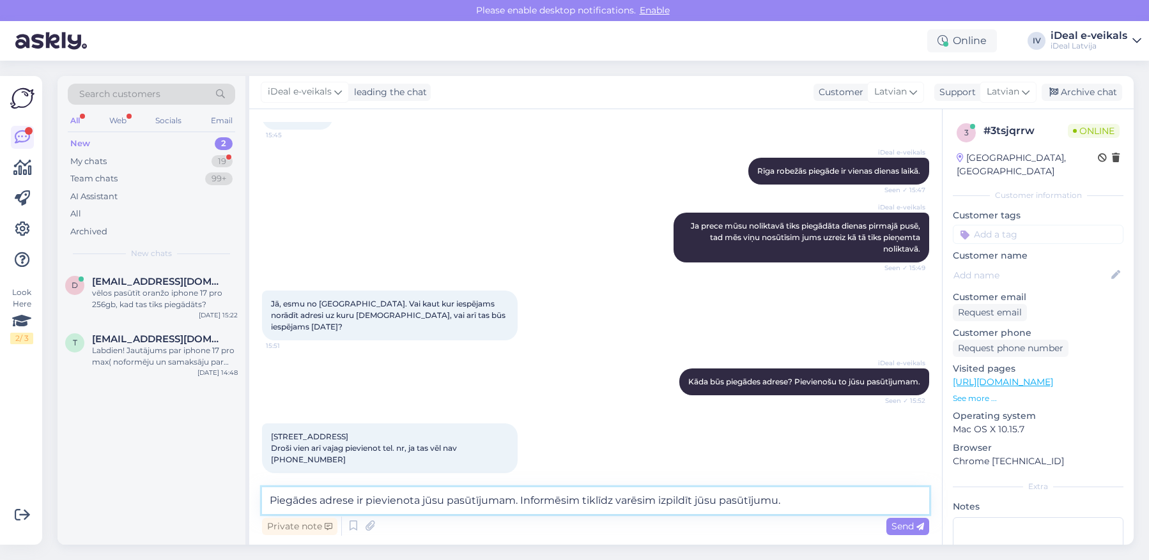
type textarea "Piegādes adrese ir pievienota jūsu pasūtījumam. Informēsim tiklīdz varēsim izpi…"
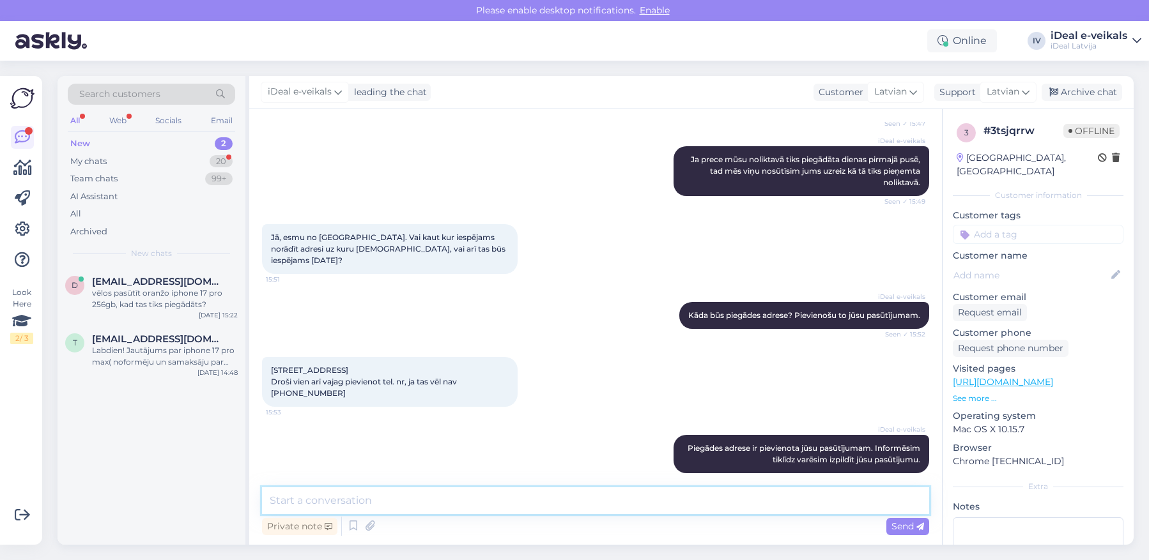
scroll to position [399, 0]
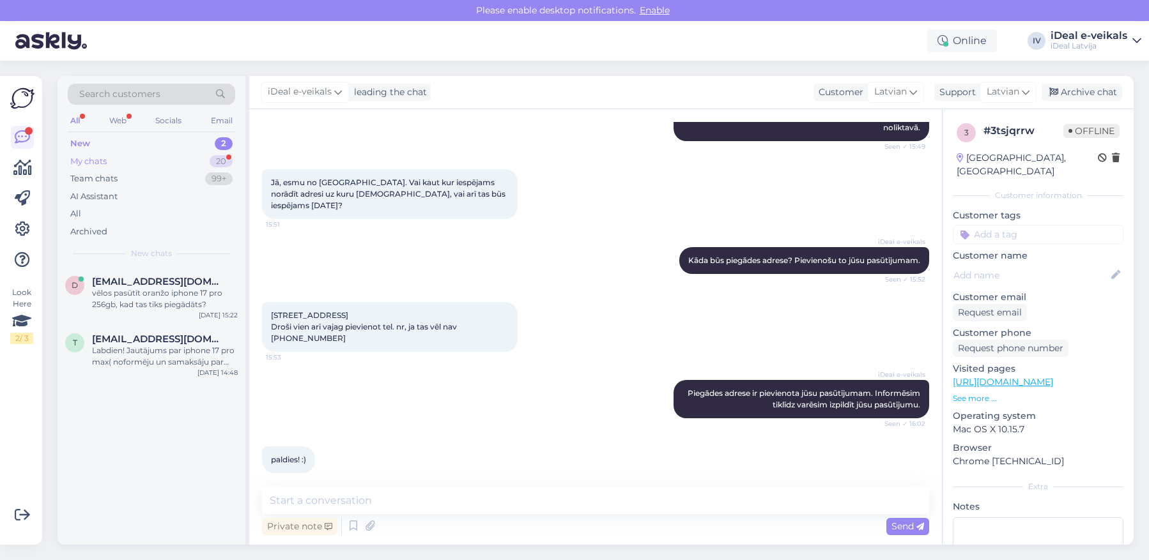
click at [159, 158] on div "My chats 20" at bounding box center [151, 162] width 167 height 18
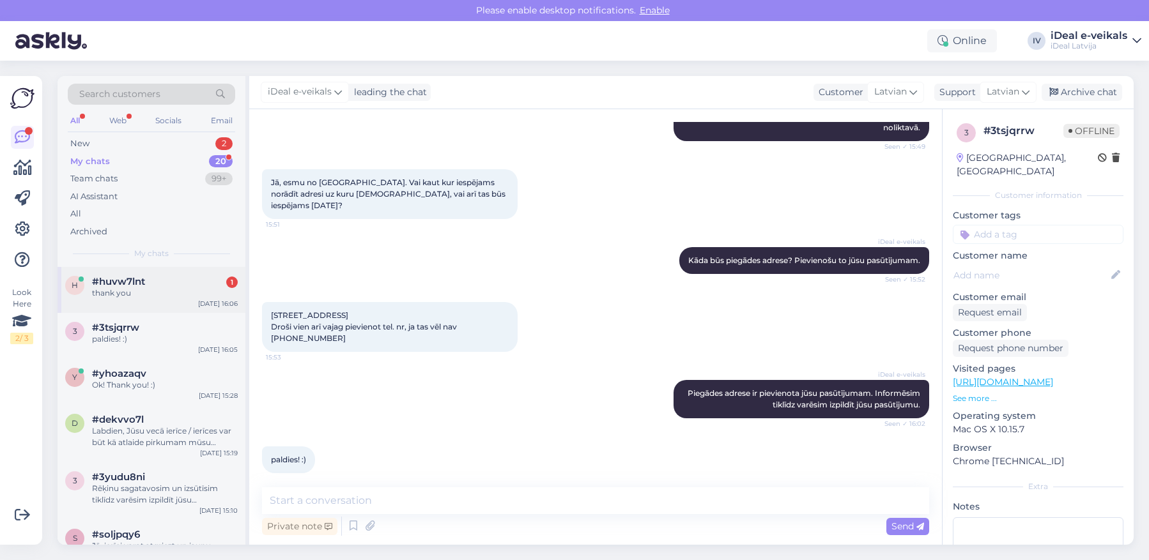
click at [156, 276] on div "#huvw7lnt 1" at bounding box center [165, 281] width 146 height 11
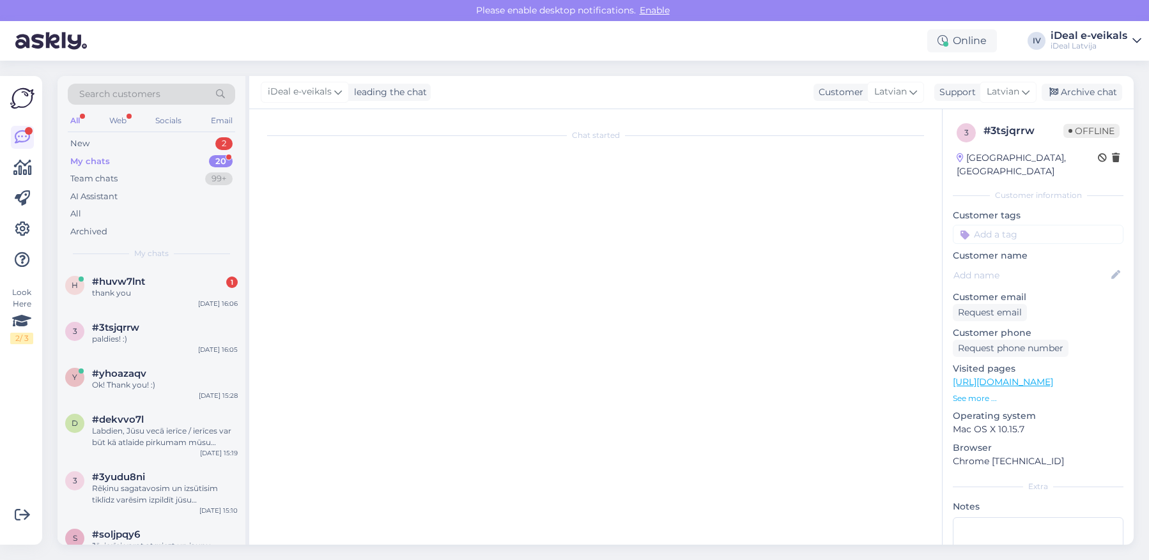
scroll to position [62, 0]
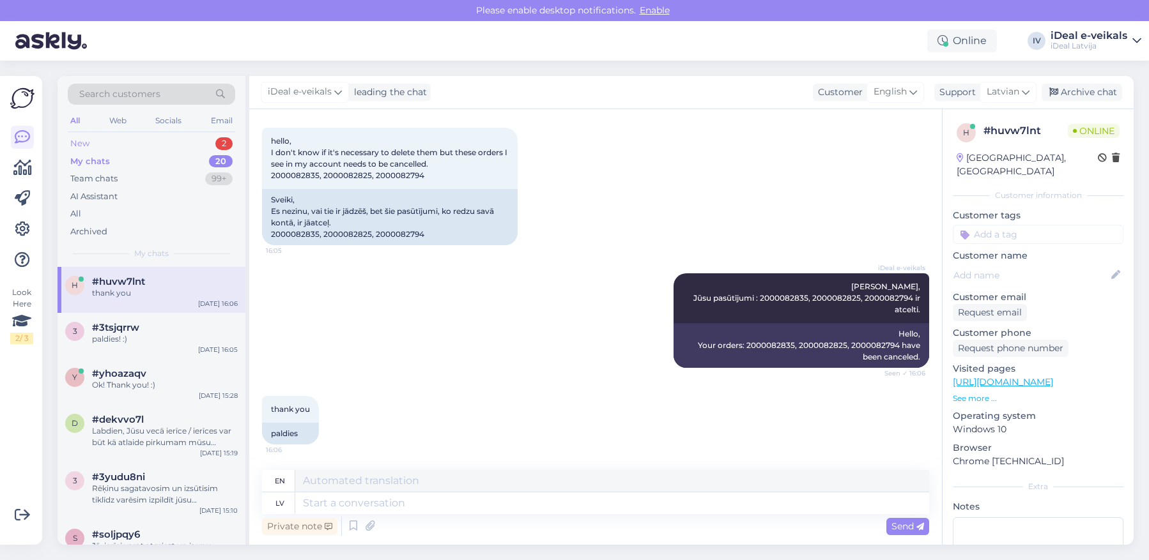
click at [181, 145] on div "New 2" at bounding box center [151, 144] width 167 height 18
